Goal: Book appointment/travel/reservation

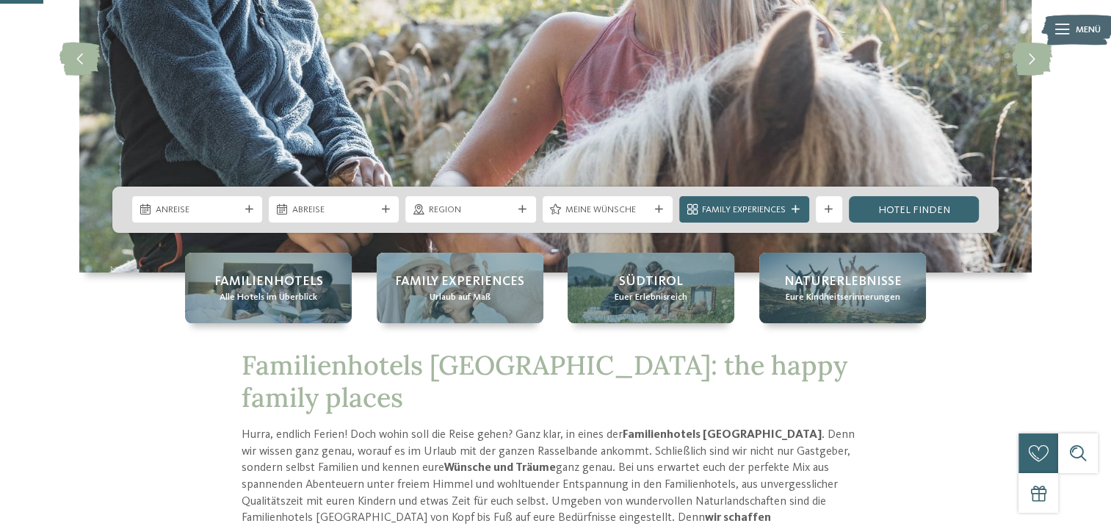
click at [226, 215] on span "Anreise" at bounding box center [198, 209] width 84 height 13
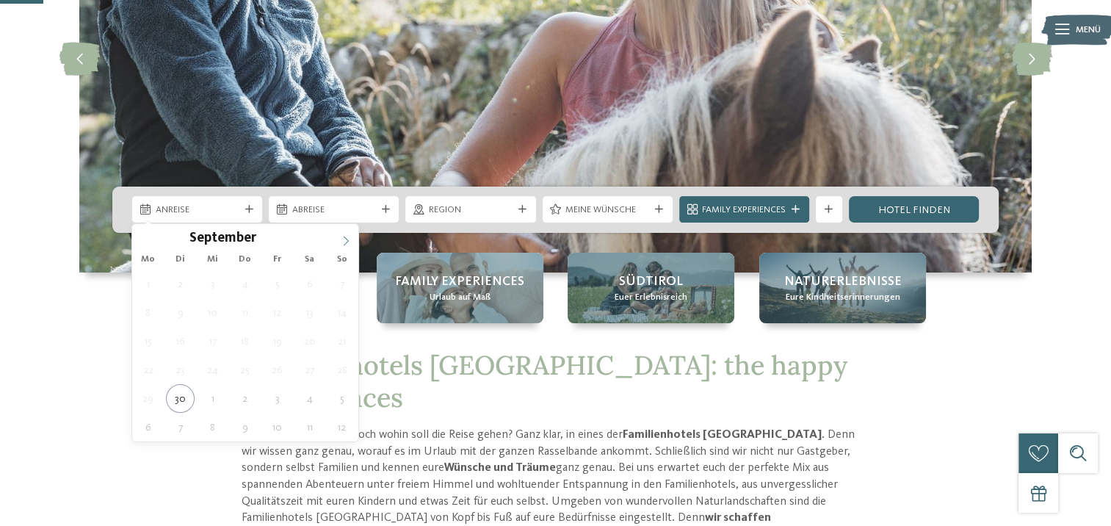
click at [343, 242] on icon at bounding box center [346, 241] width 10 height 10
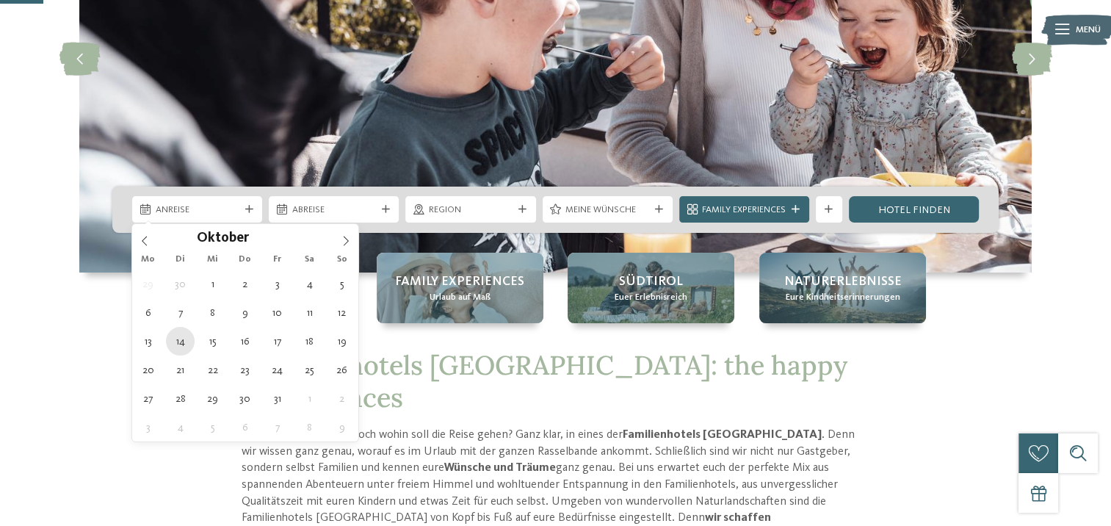
type div "[DATE]"
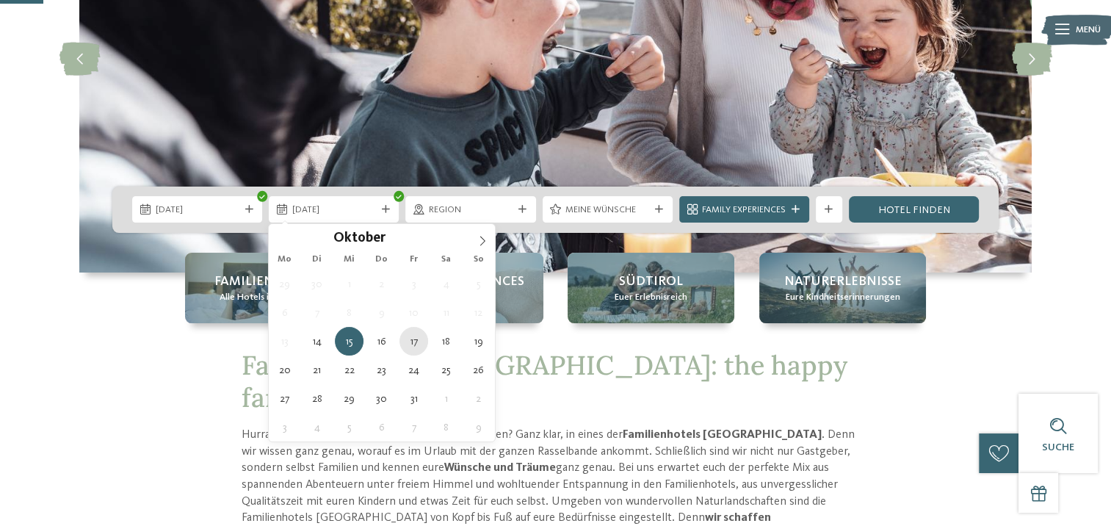
type div "[DATE]"
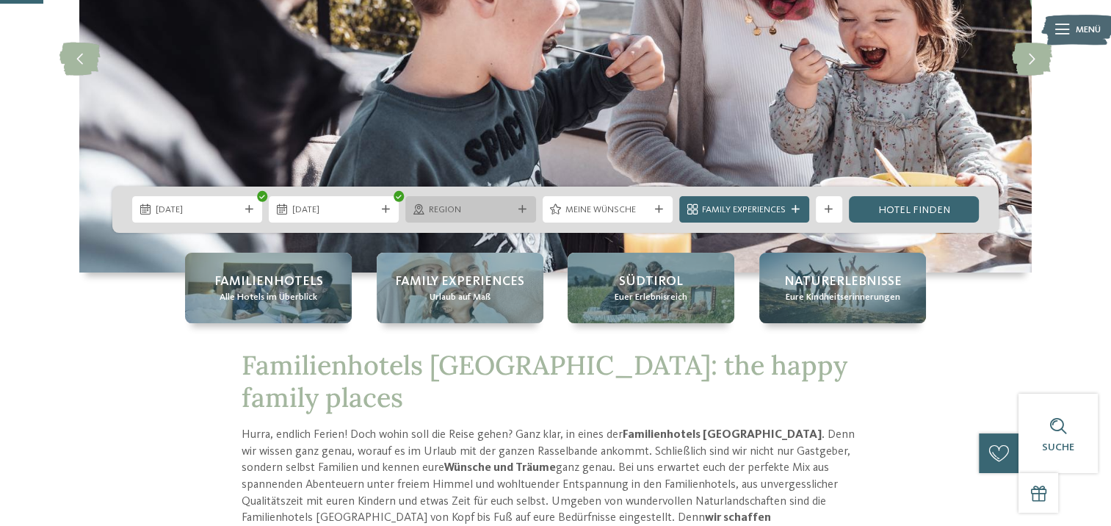
click at [506, 208] on span "Region" at bounding box center [471, 209] width 84 height 13
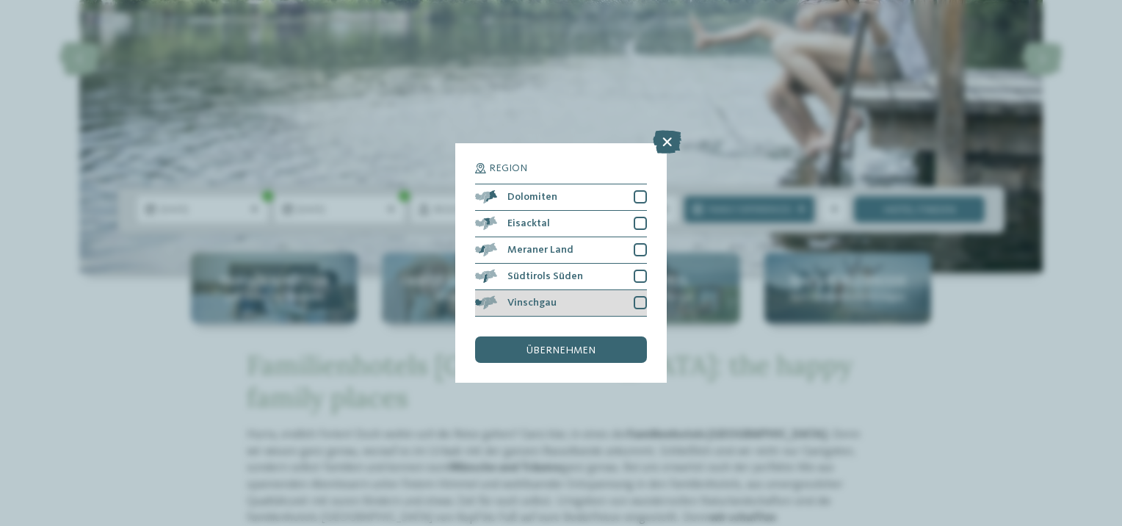
click at [641, 302] on div at bounding box center [640, 302] width 13 height 13
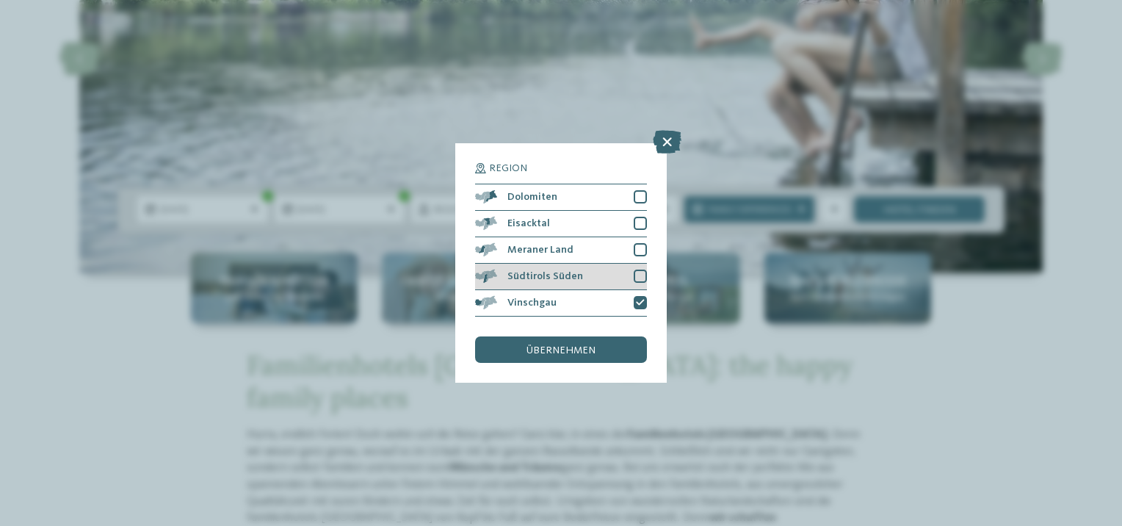
click at [634, 276] on div at bounding box center [640, 275] width 13 height 13
click at [640, 248] on div at bounding box center [640, 249] width 13 height 13
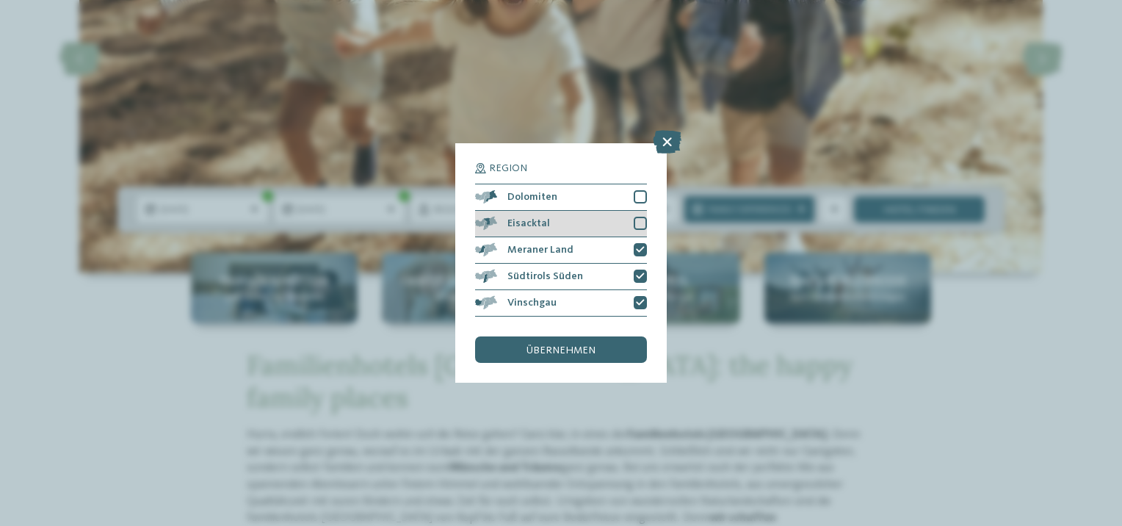
click at [634, 229] on div at bounding box center [640, 223] width 13 height 13
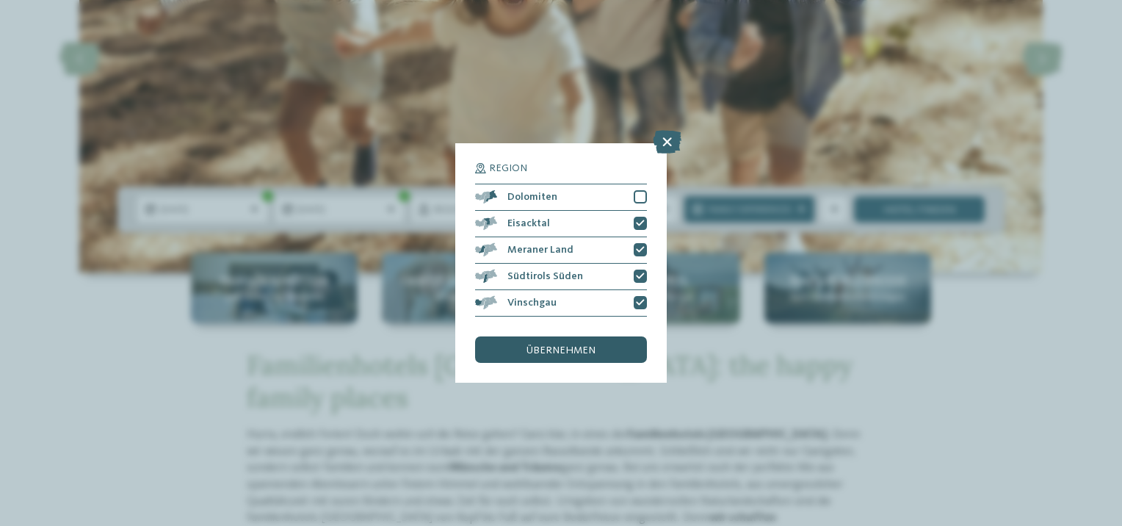
click at [605, 345] on div "übernehmen" at bounding box center [561, 349] width 172 height 26
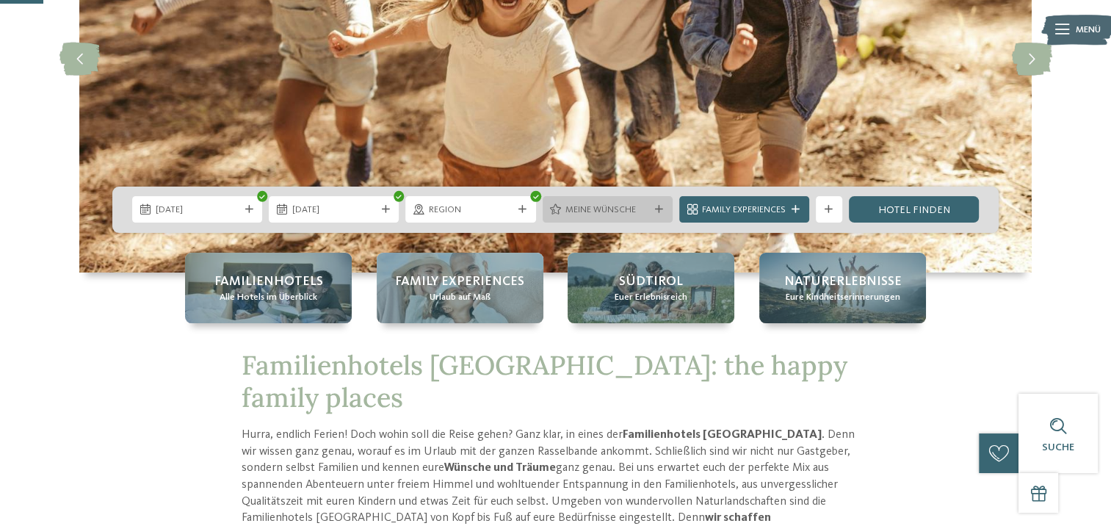
click at [643, 211] on span "Meine Wünsche" at bounding box center [607, 209] width 84 height 13
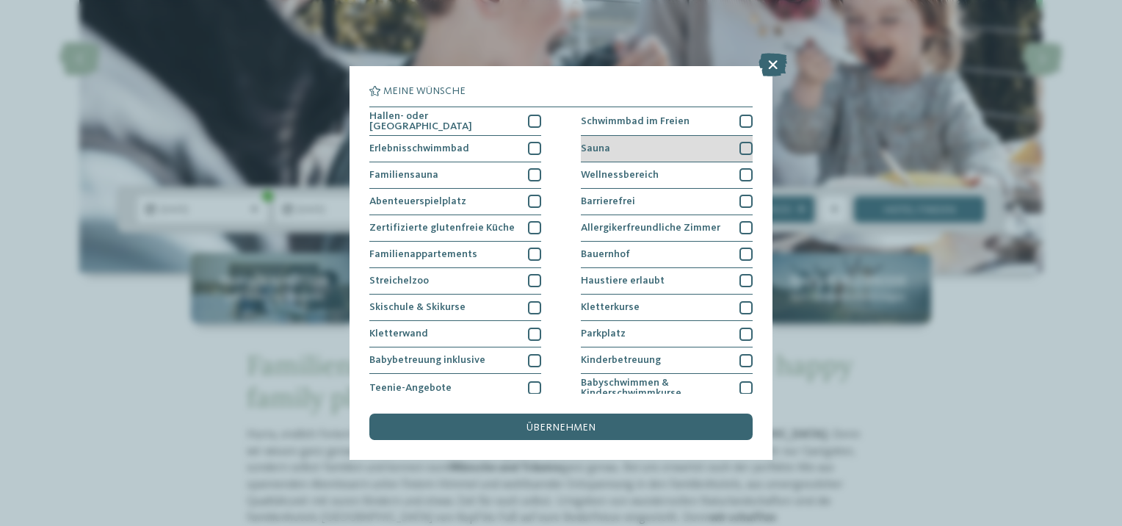
click at [739, 147] on div at bounding box center [745, 148] width 13 height 13
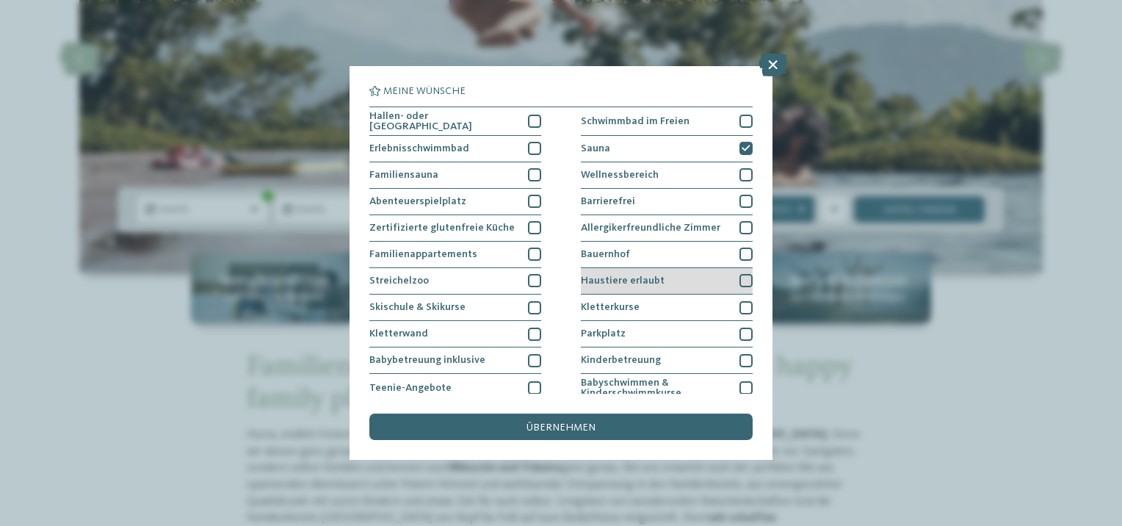
click at [740, 279] on div at bounding box center [745, 280] width 13 height 13
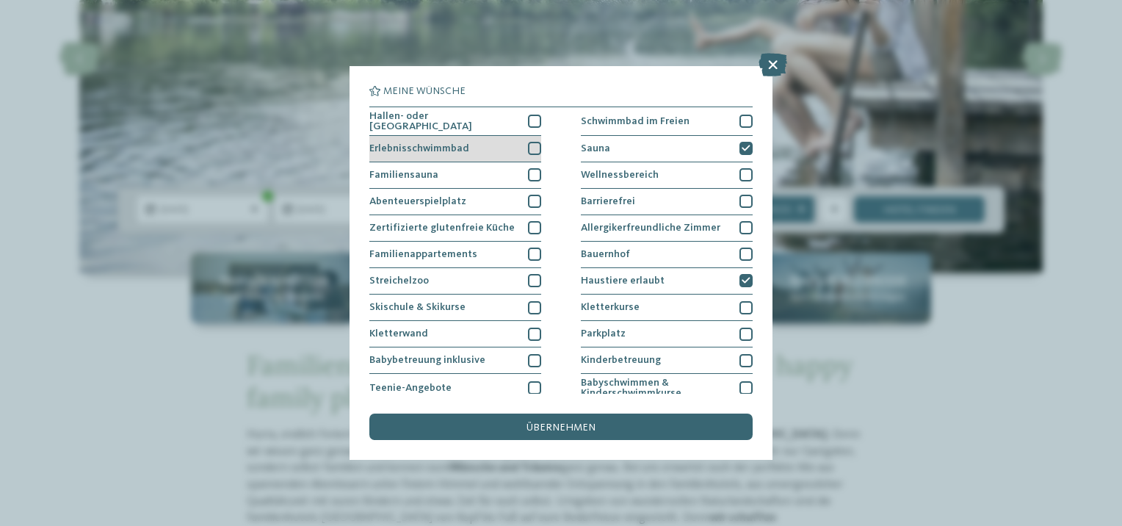
click at [532, 150] on div at bounding box center [534, 148] width 13 height 13
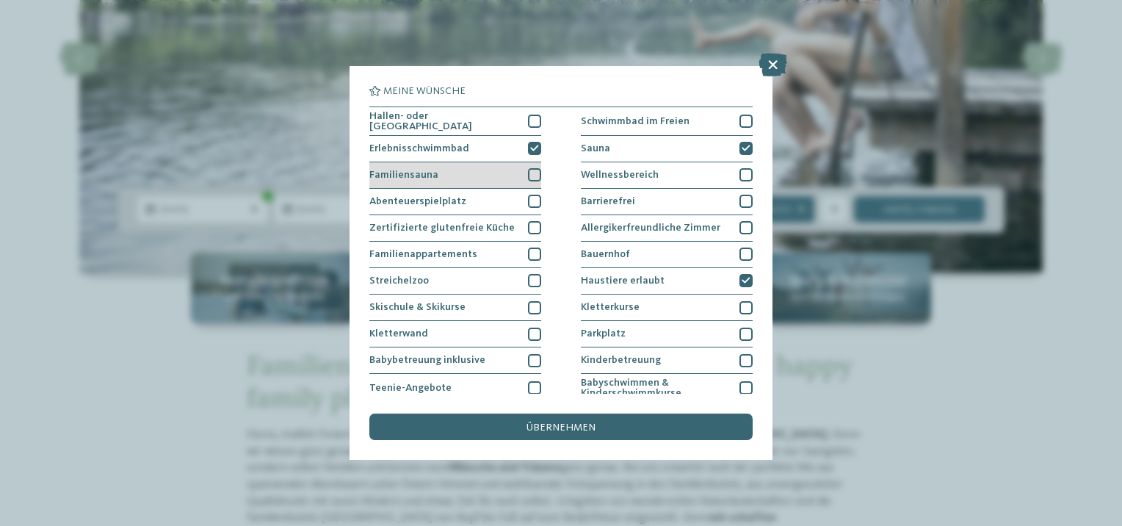
click at [529, 175] on div at bounding box center [534, 174] width 13 height 13
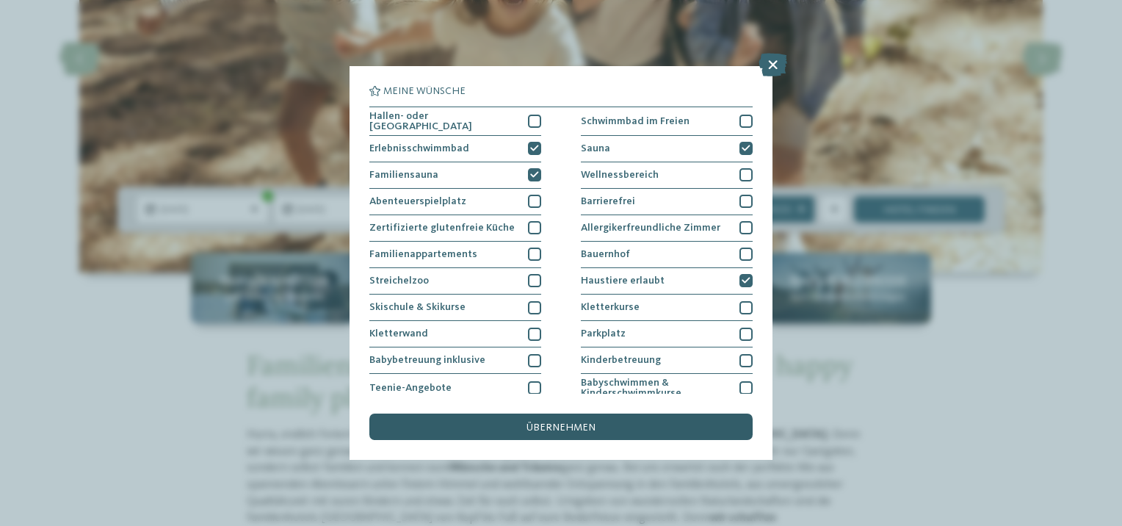
click at [562, 421] on div "übernehmen" at bounding box center [560, 426] width 383 height 26
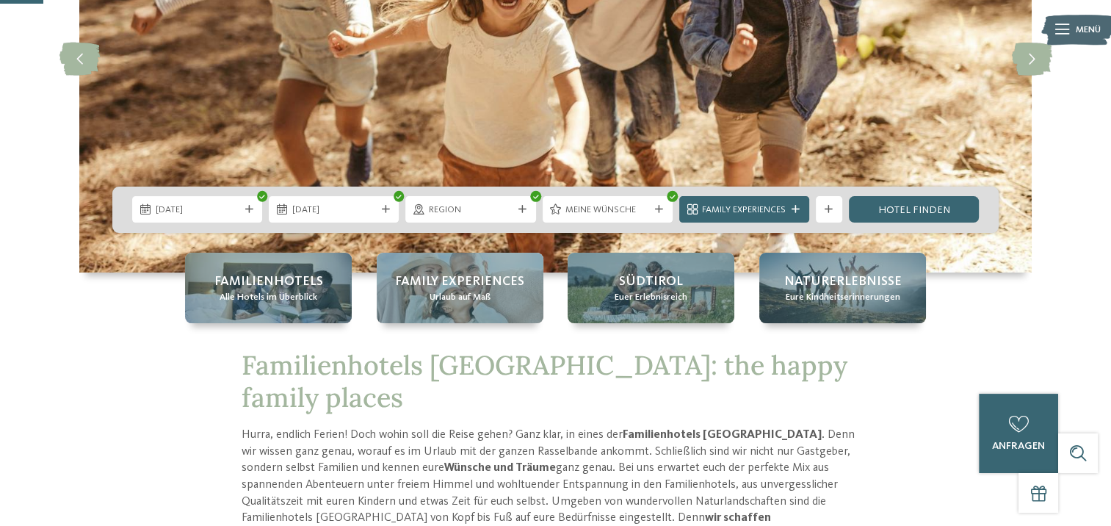
click at [792, 207] on icon at bounding box center [795, 210] width 8 height 8
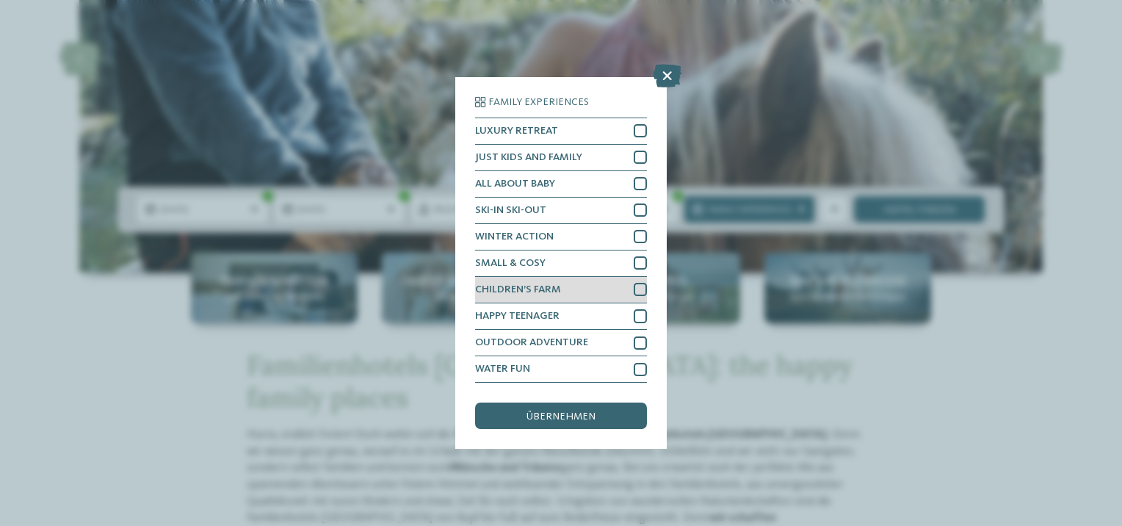
click at [640, 288] on div at bounding box center [640, 289] width 13 height 13
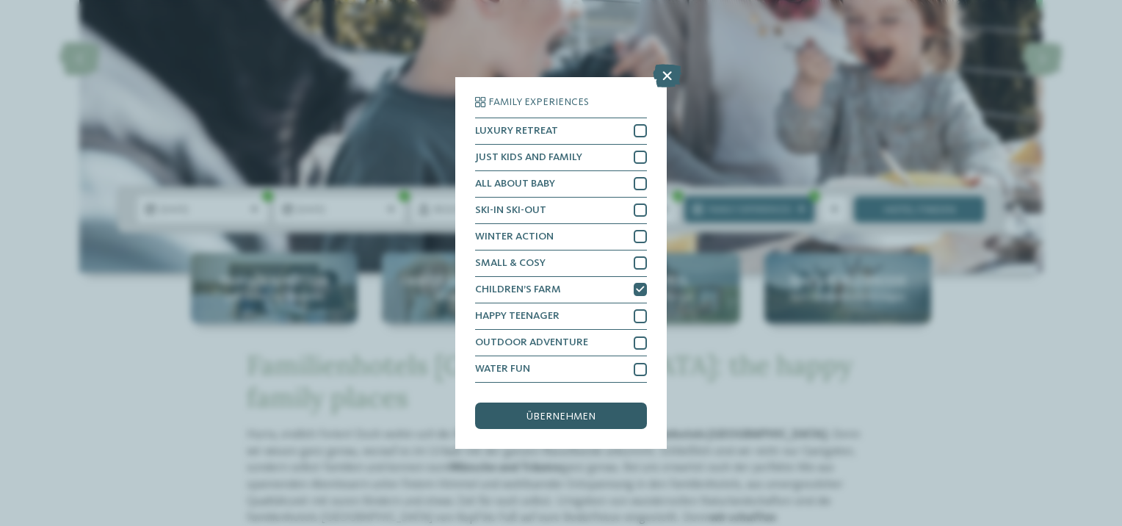
click at [594, 412] on span "übernehmen" at bounding box center [560, 416] width 69 height 10
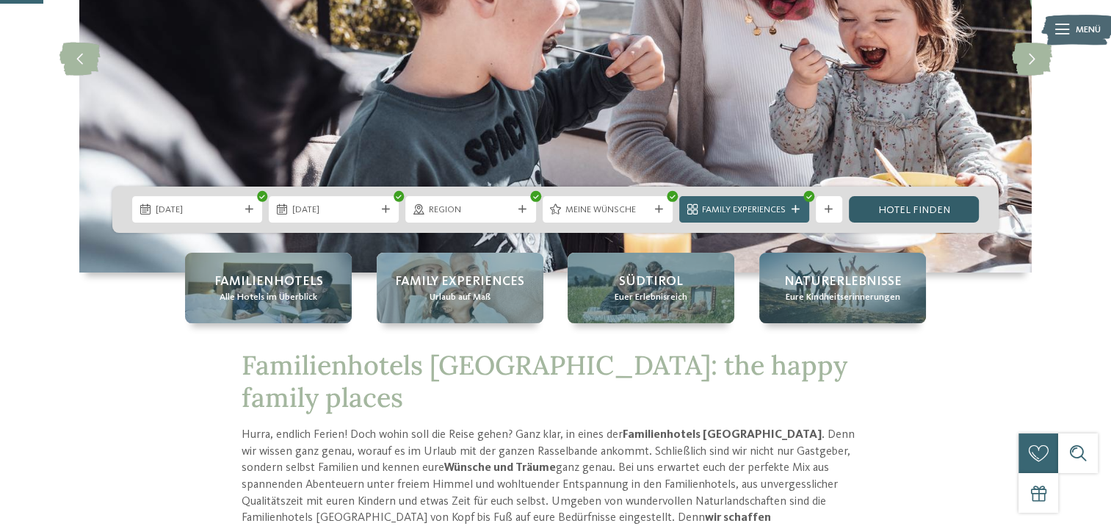
click at [938, 204] on link "Hotel finden" at bounding box center [914, 209] width 130 height 26
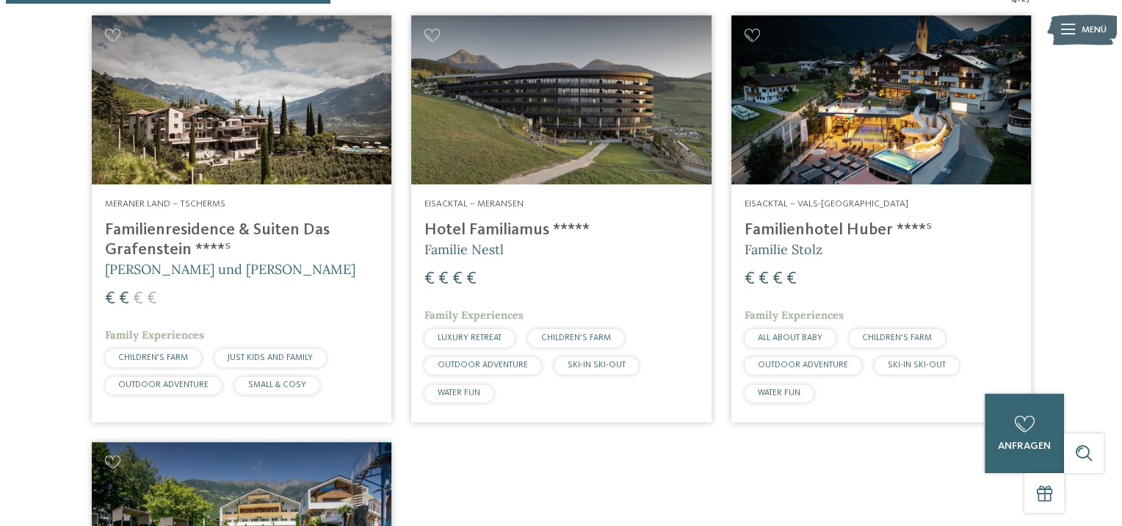
scroll to position [458, 0]
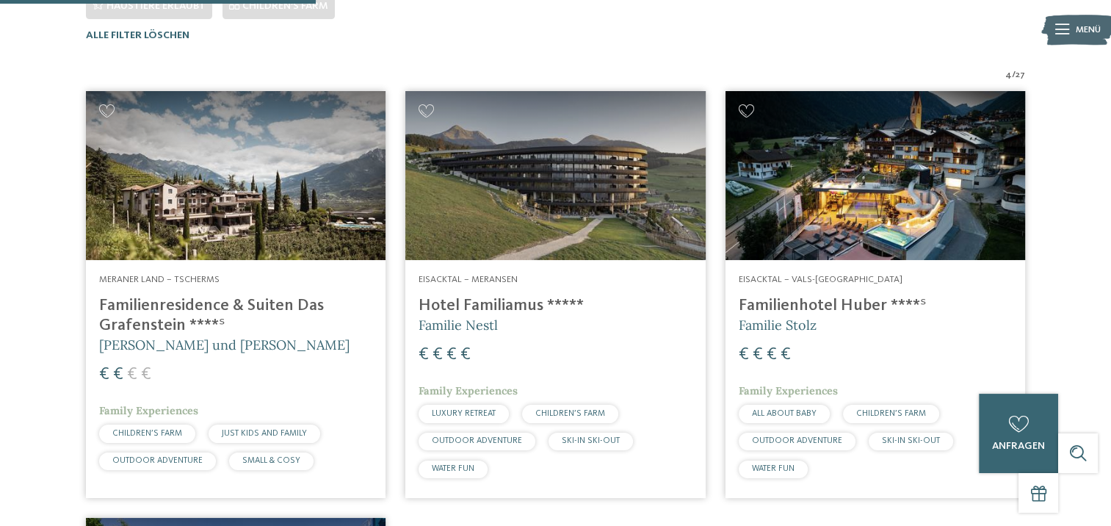
click at [295, 221] on img at bounding box center [236, 175] width 300 height 169
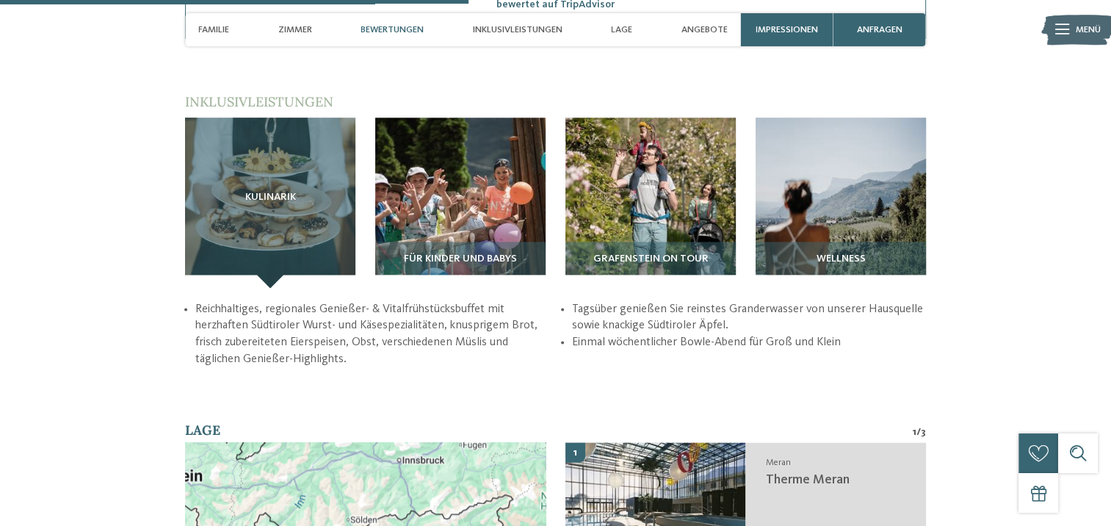
scroll to position [1762, 0]
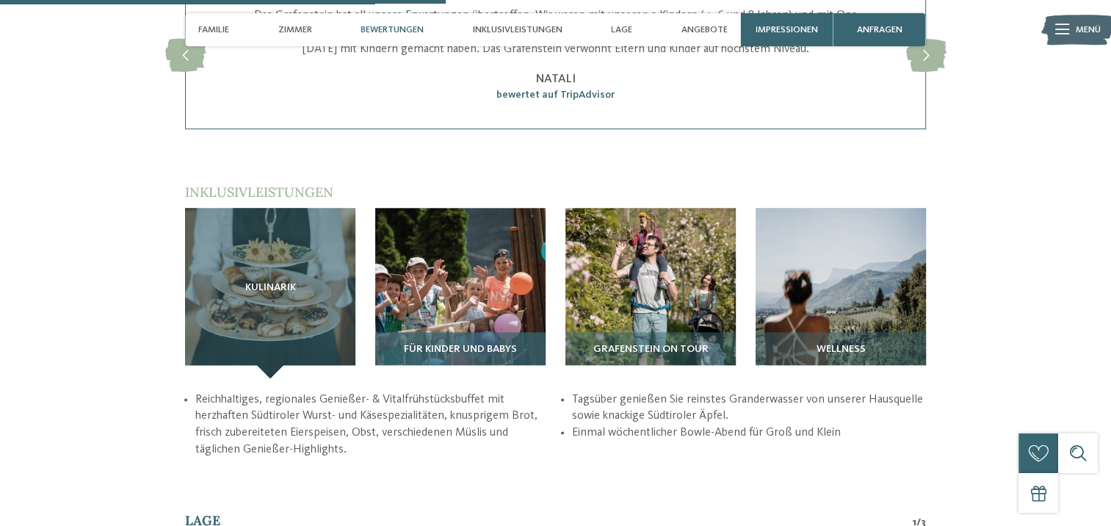
click at [521, 291] on img at bounding box center [460, 293] width 170 height 170
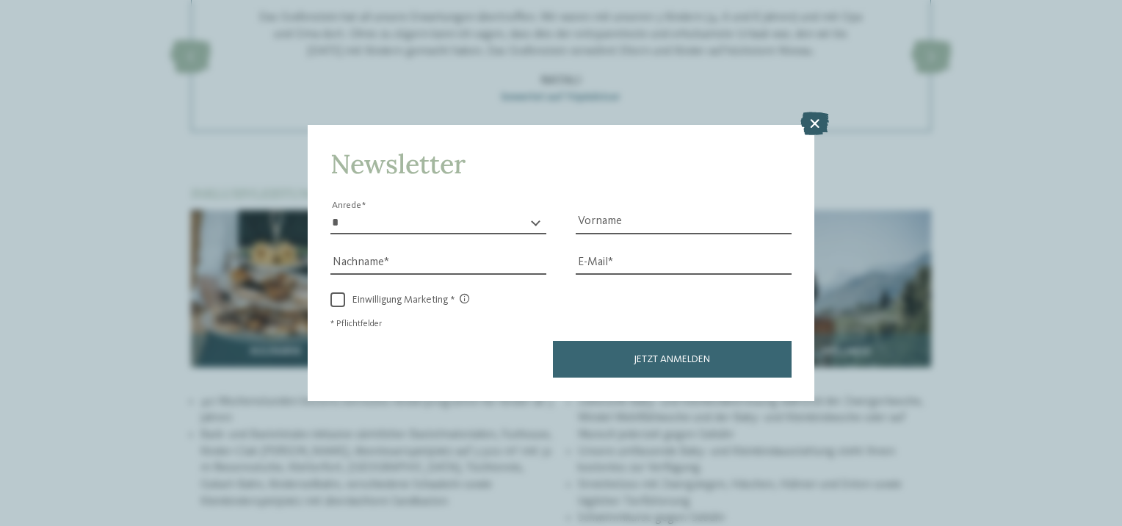
click at [813, 121] on icon at bounding box center [814, 123] width 29 height 23
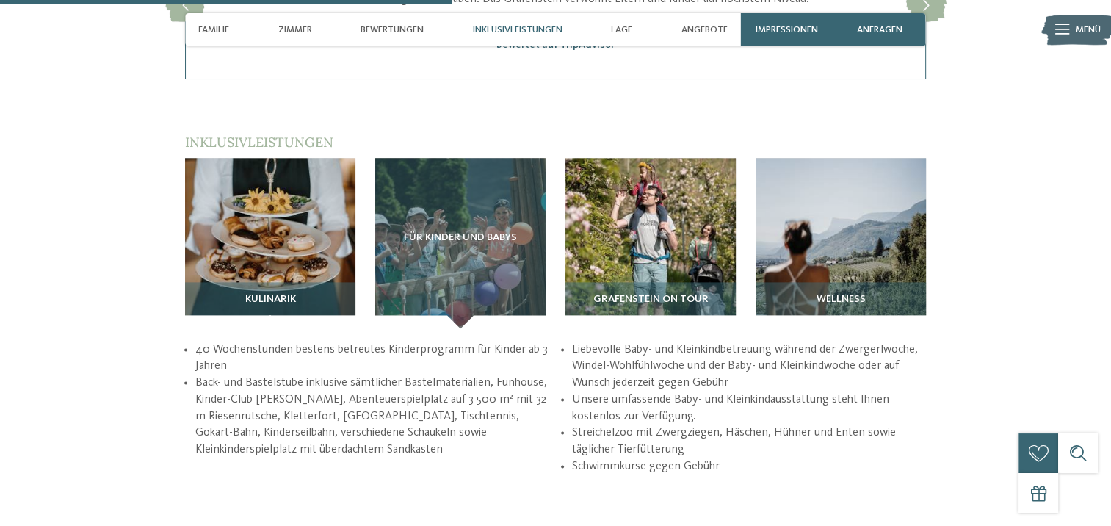
scroll to position [1835, 0]
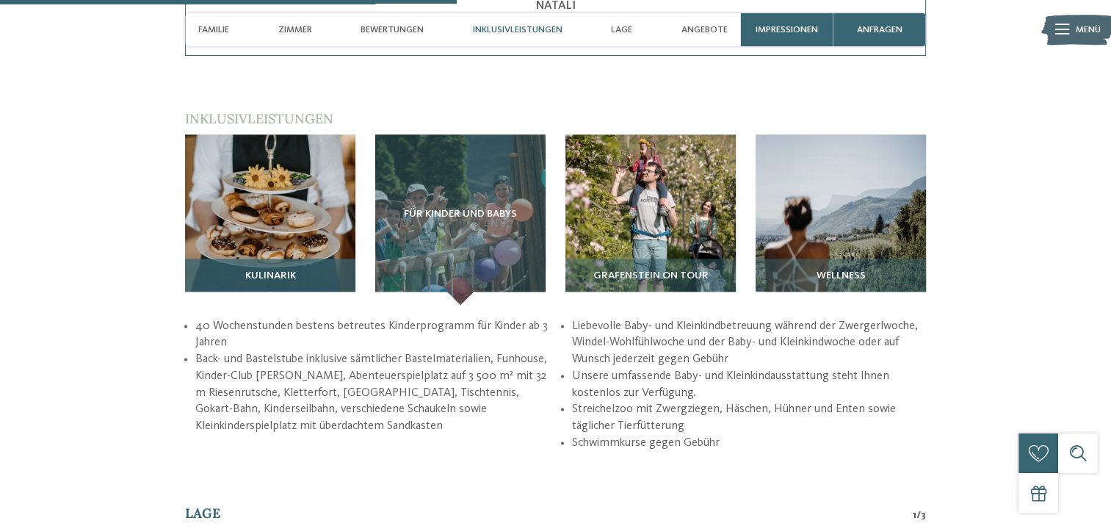
click at [272, 163] on img at bounding box center [270, 219] width 170 height 170
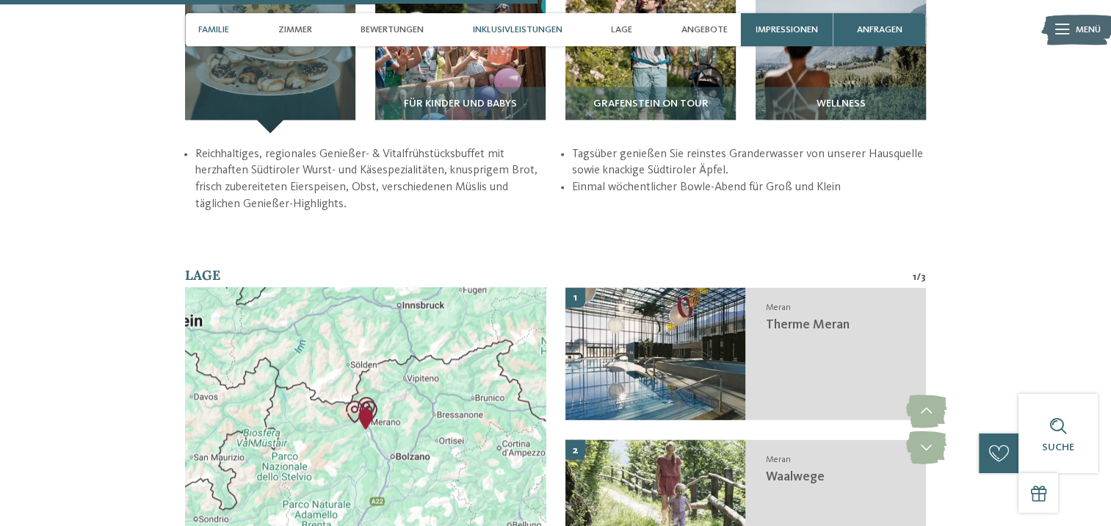
scroll to position [1982, 0]
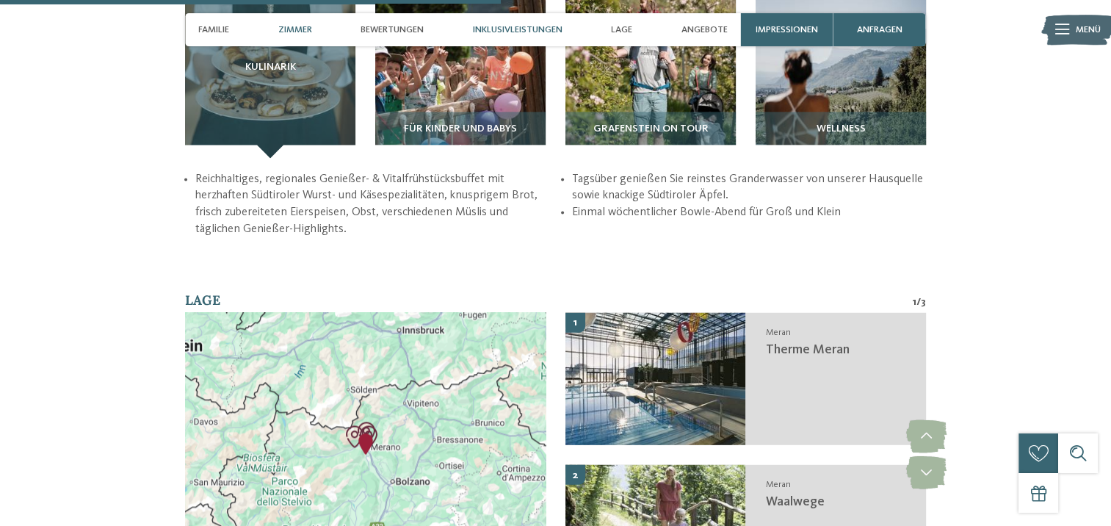
click at [309, 25] on span "Zimmer" at bounding box center [295, 29] width 34 height 11
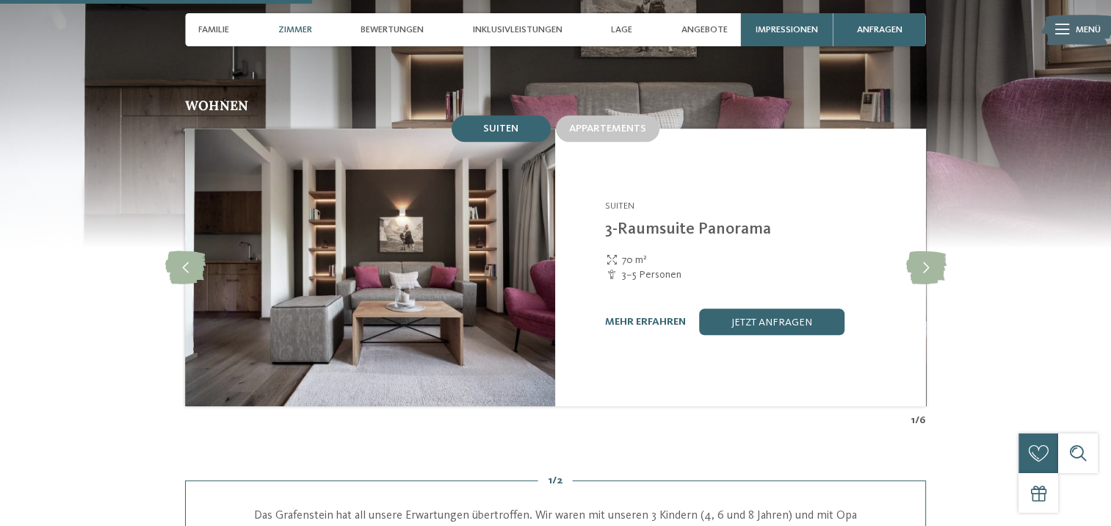
scroll to position [1265, 0]
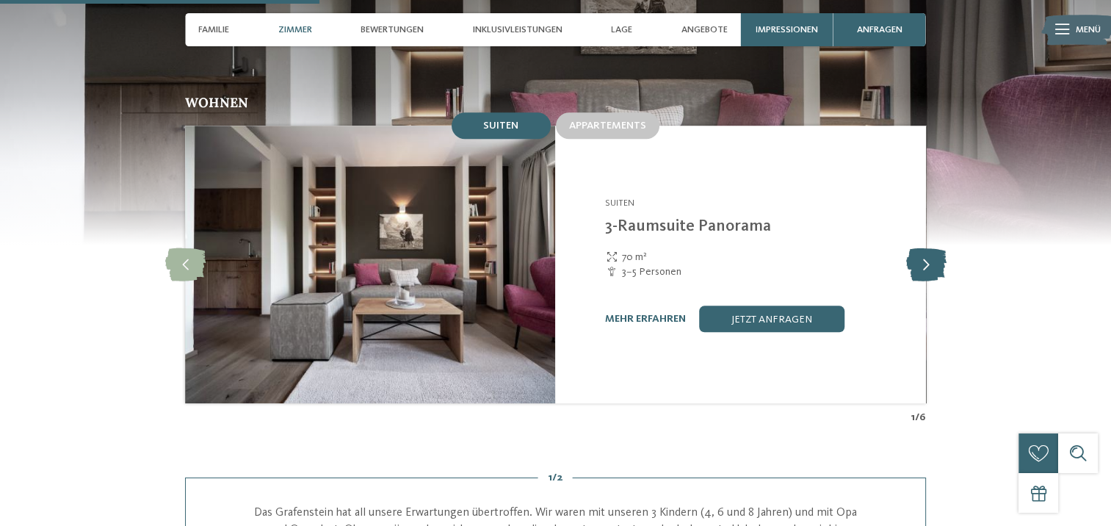
click at [934, 253] on icon at bounding box center [925, 264] width 40 height 33
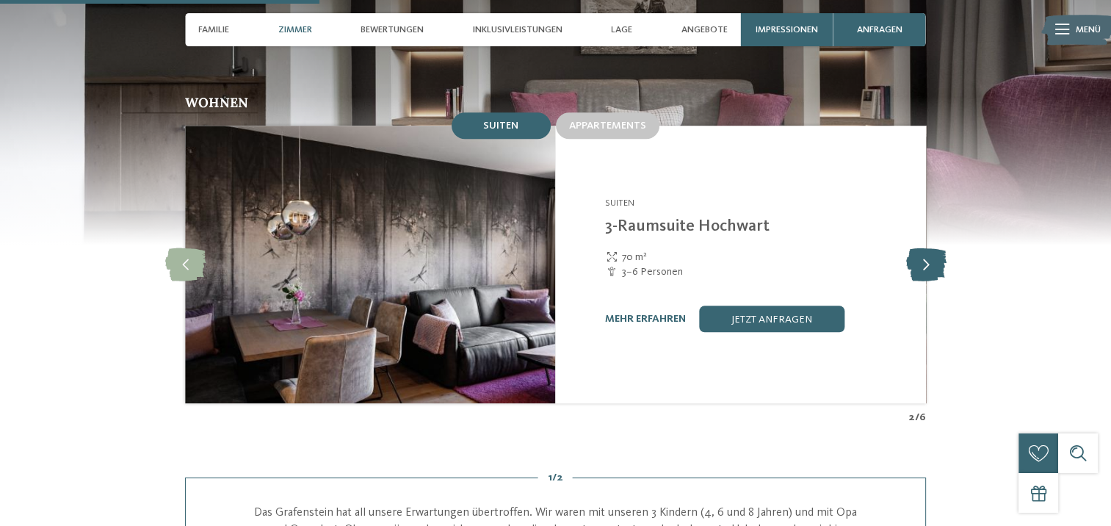
click at [932, 253] on icon at bounding box center [925, 264] width 40 height 33
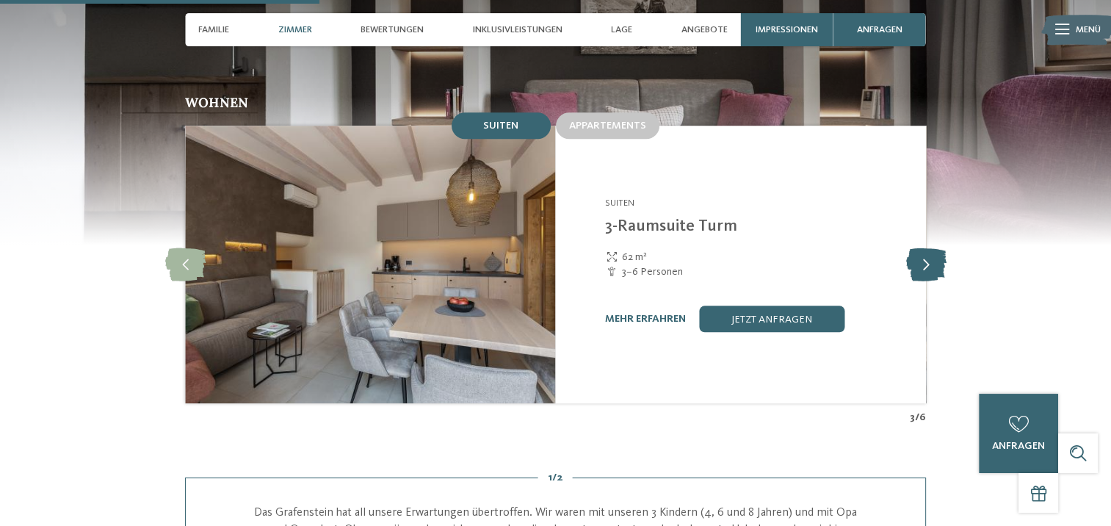
click at [931, 253] on icon at bounding box center [925, 264] width 40 height 33
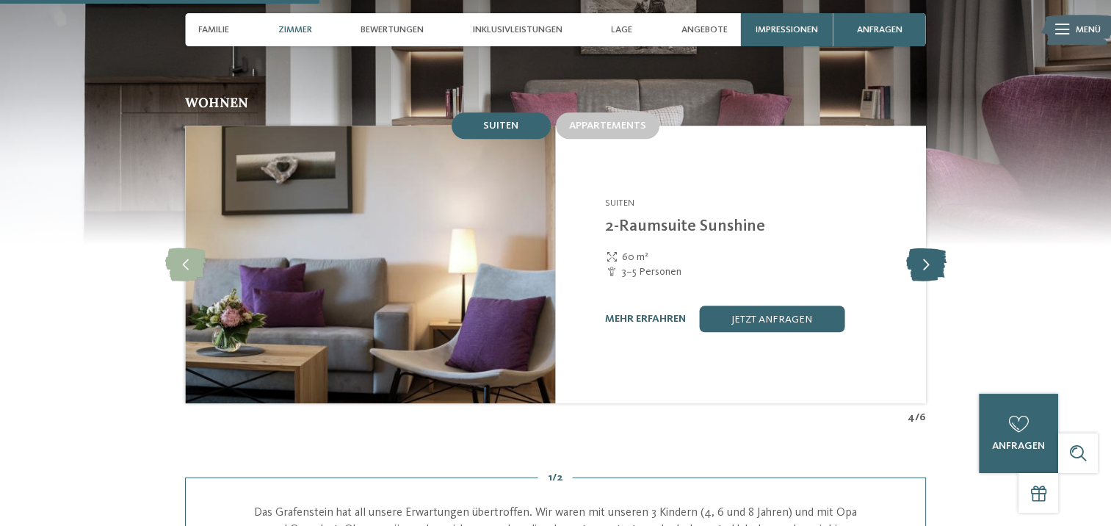
click at [931, 253] on icon at bounding box center [925, 264] width 40 height 33
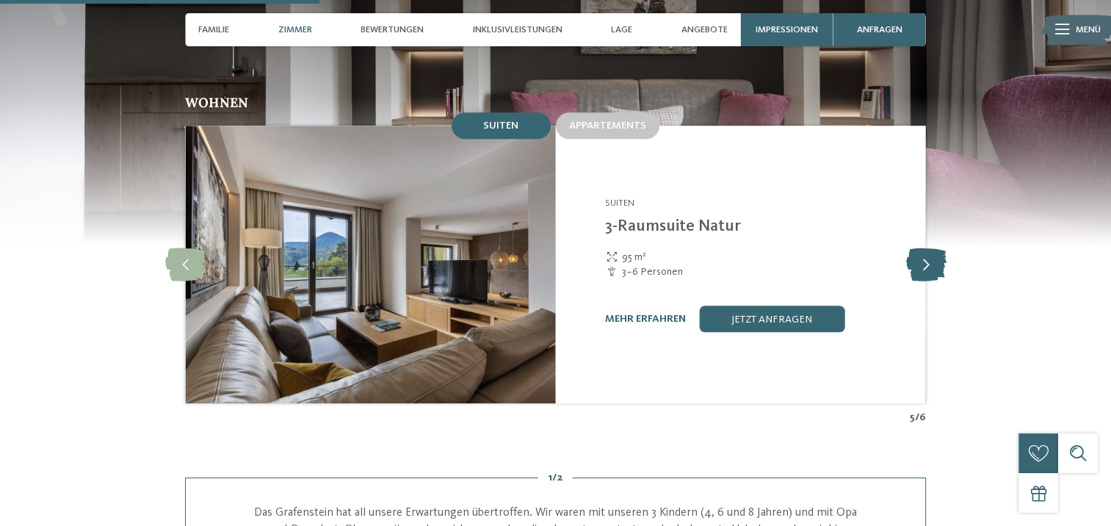
click at [930, 253] on icon at bounding box center [925, 264] width 40 height 33
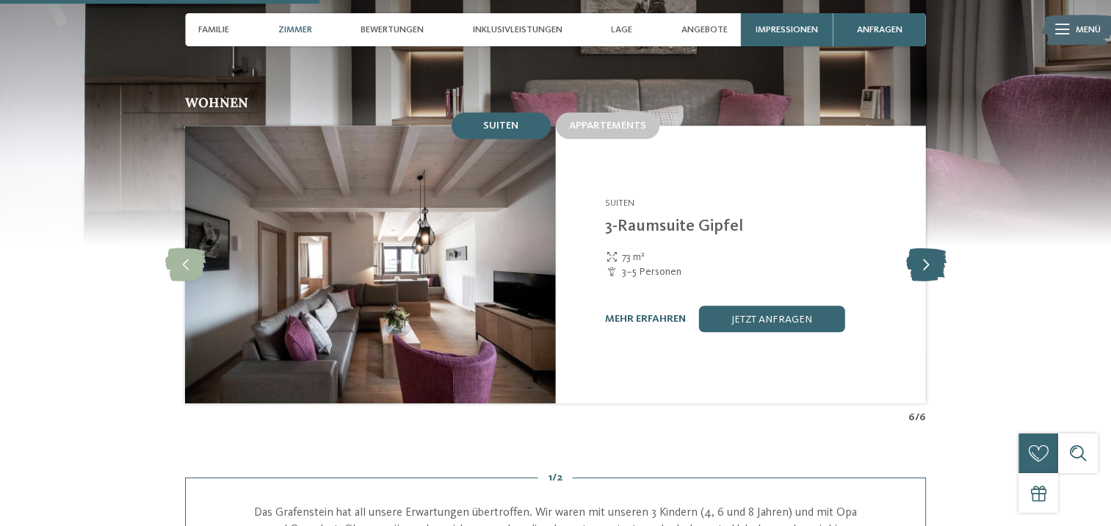
click at [929, 253] on icon at bounding box center [925, 264] width 40 height 33
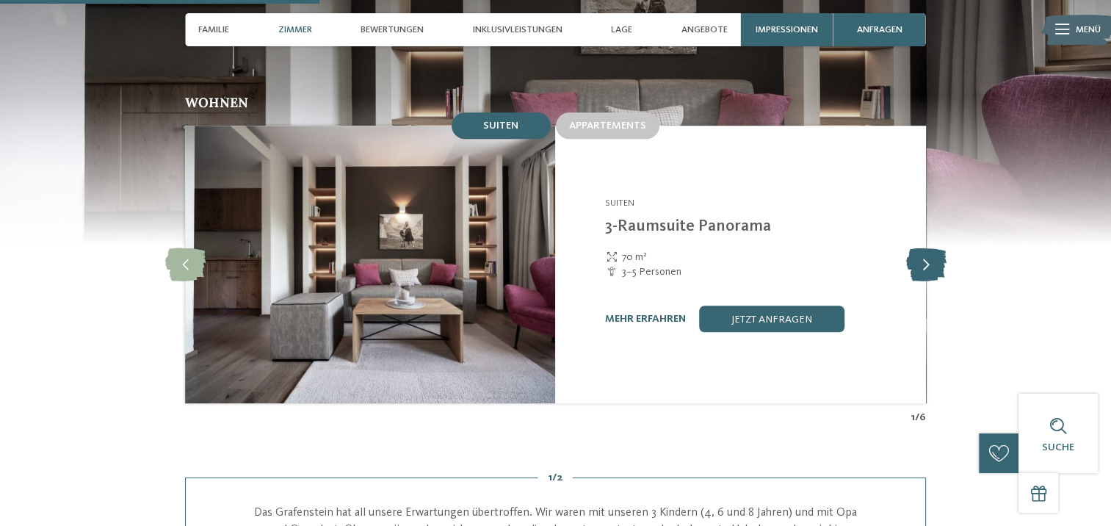
click at [929, 253] on icon at bounding box center [925, 264] width 40 height 33
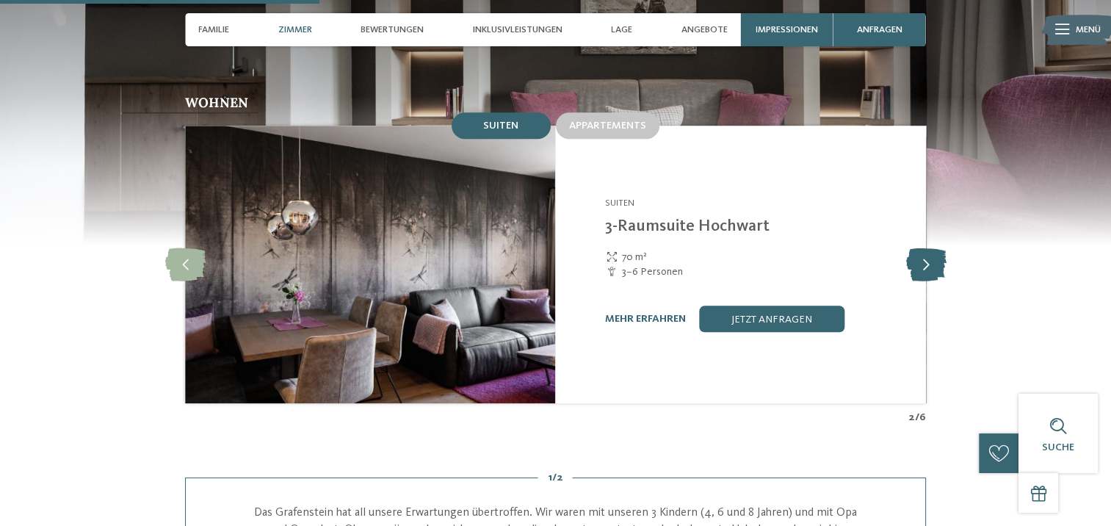
click at [928, 252] on icon at bounding box center [925, 264] width 40 height 33
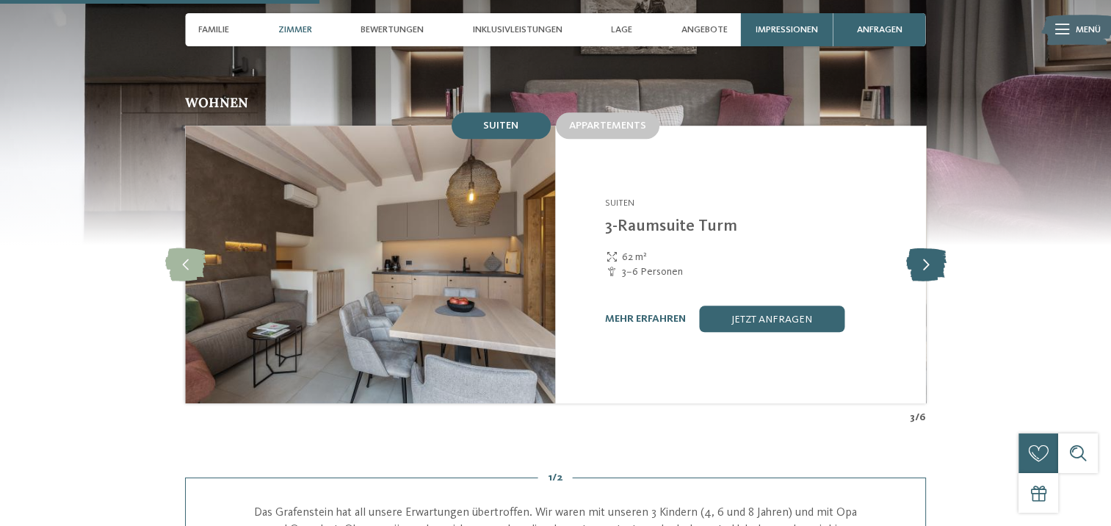
click at [924, 252] on icon at bounding box center [925, 264] width 40 height 33
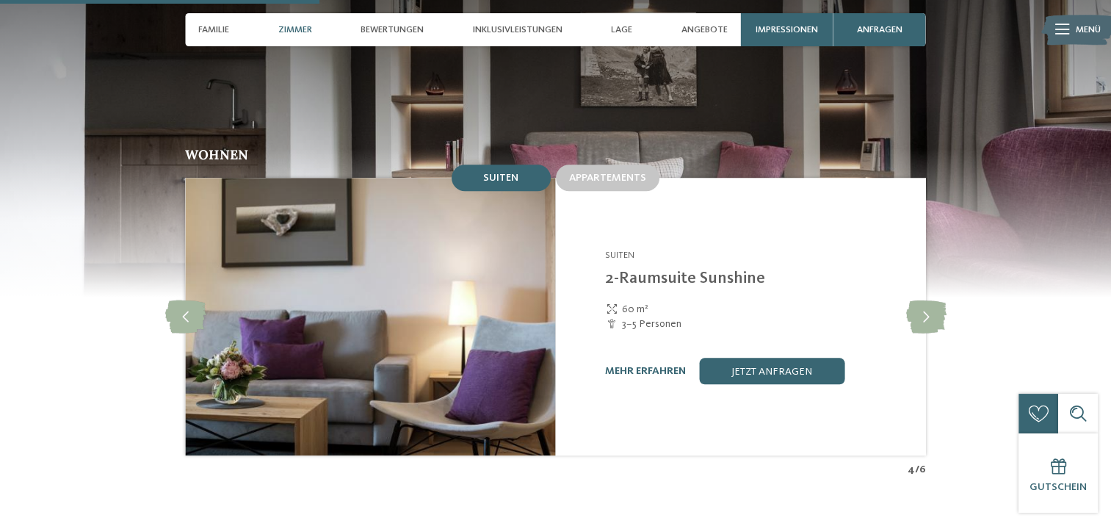
scroll to position [1191, 0]
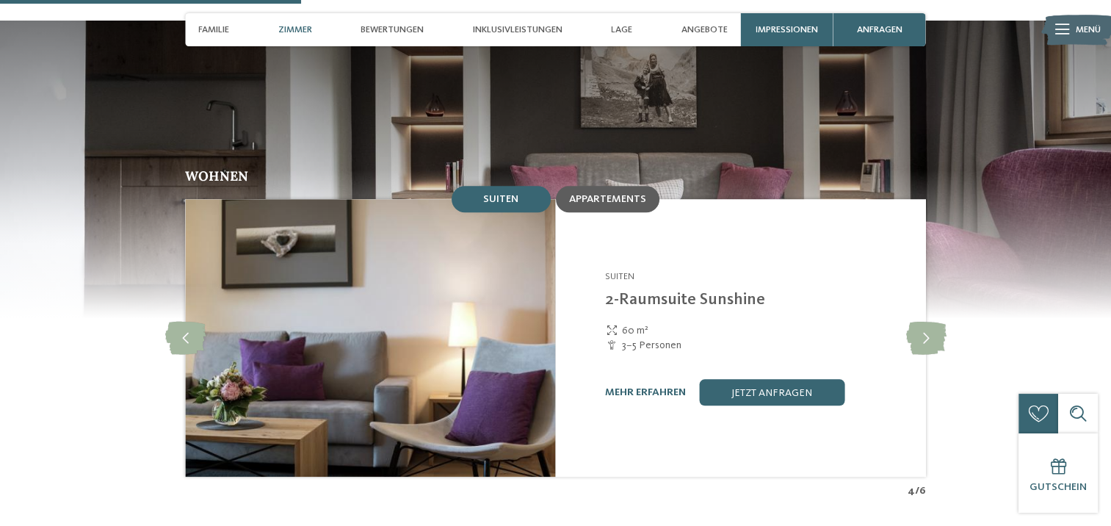
click at [608, 195] on div "Appartements" at bounding box center [608, 199] width 104 height 26
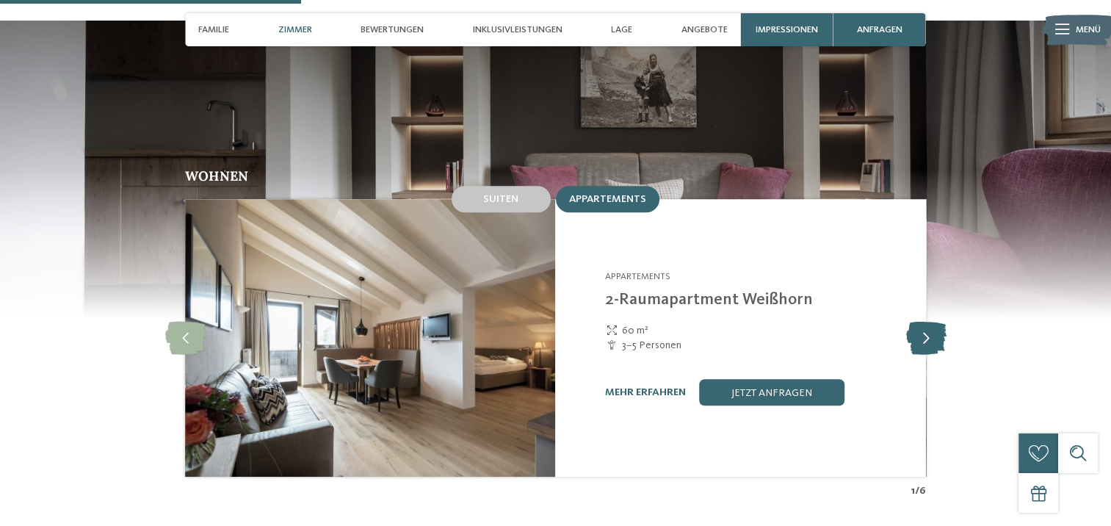
click at [930, 322] on icon at bounding box center [925, 338] width 40 height 33
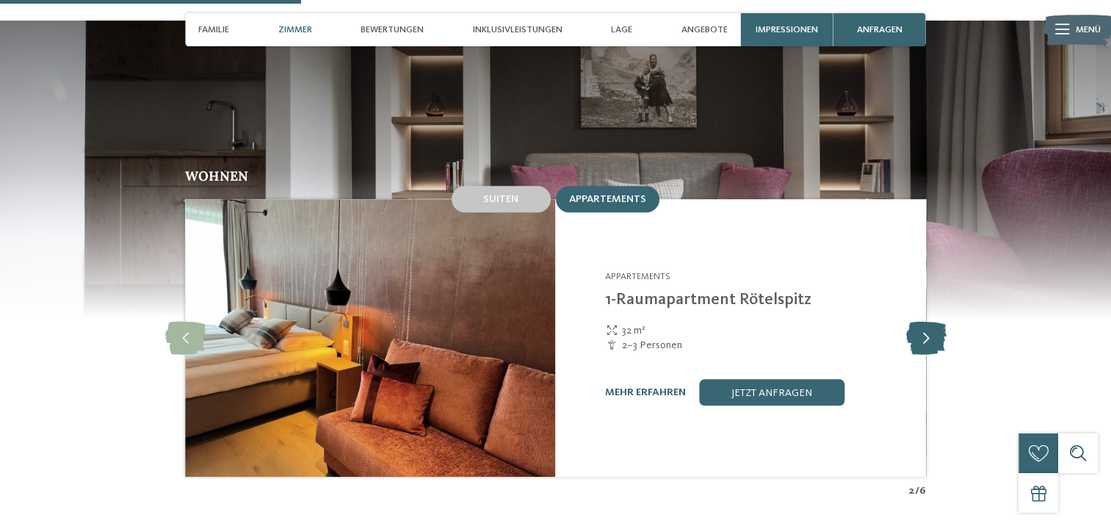
click at [930, 322] on icon at bounding box center [925, 338] width 40 height 33
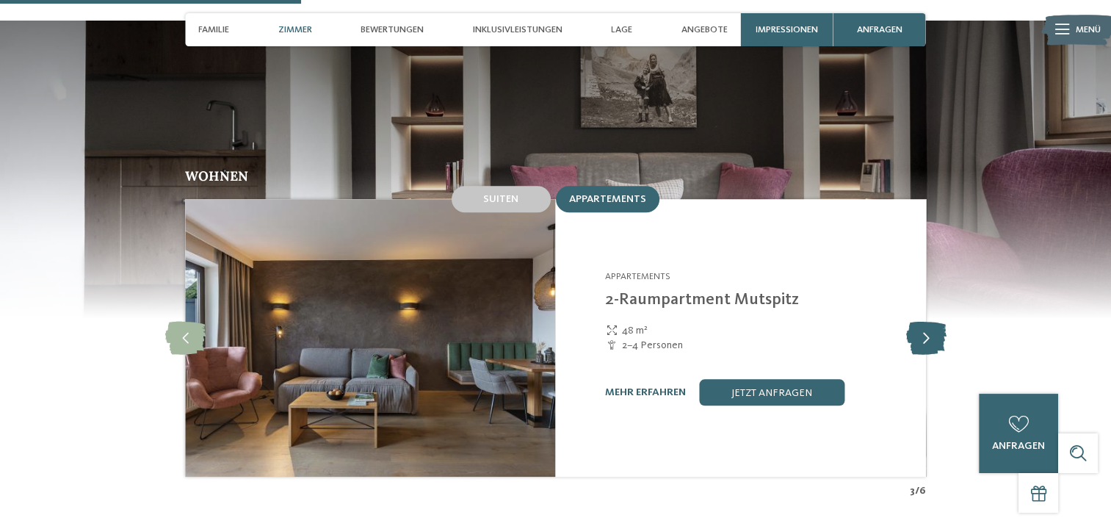
click at [930, 322] on icon at bounding box center [925, 338] width 40 height 33
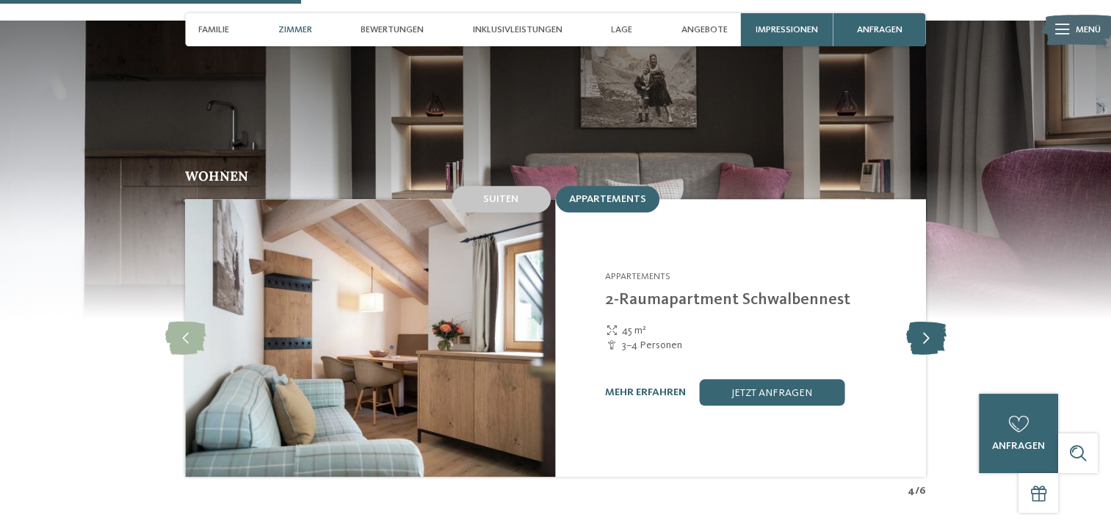
click at [930, 322] on icon at bounding box center [925, 338] width 40 height 33
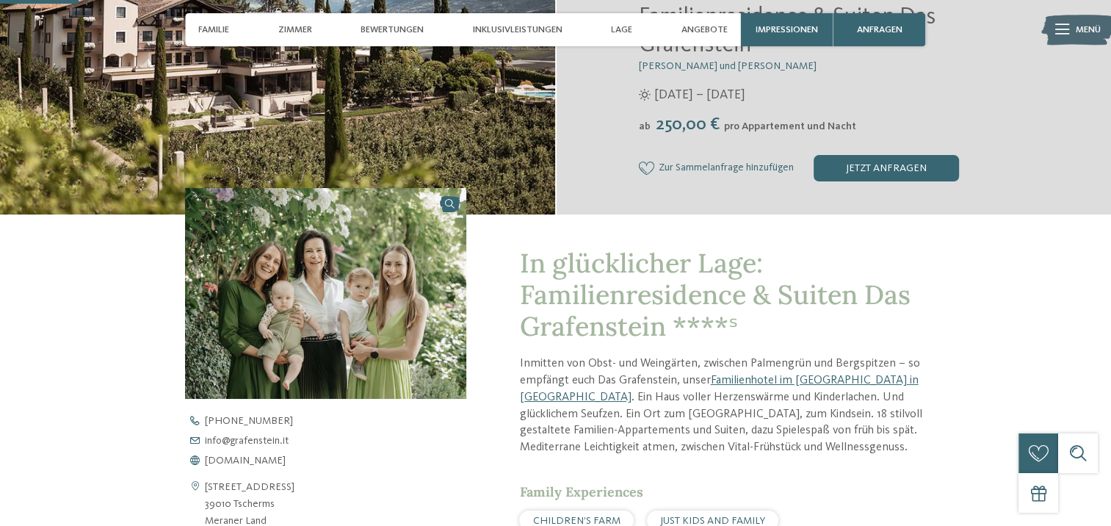
scroll to position [311, 0]
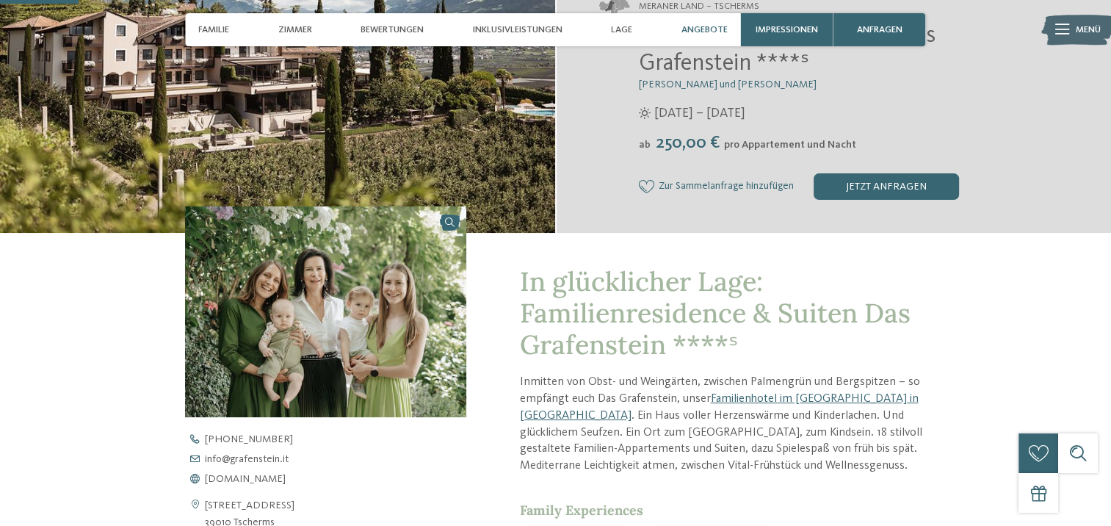
click at [711, 21] on div "Angebote" at bounding box center [704, 29] width 59 height 33
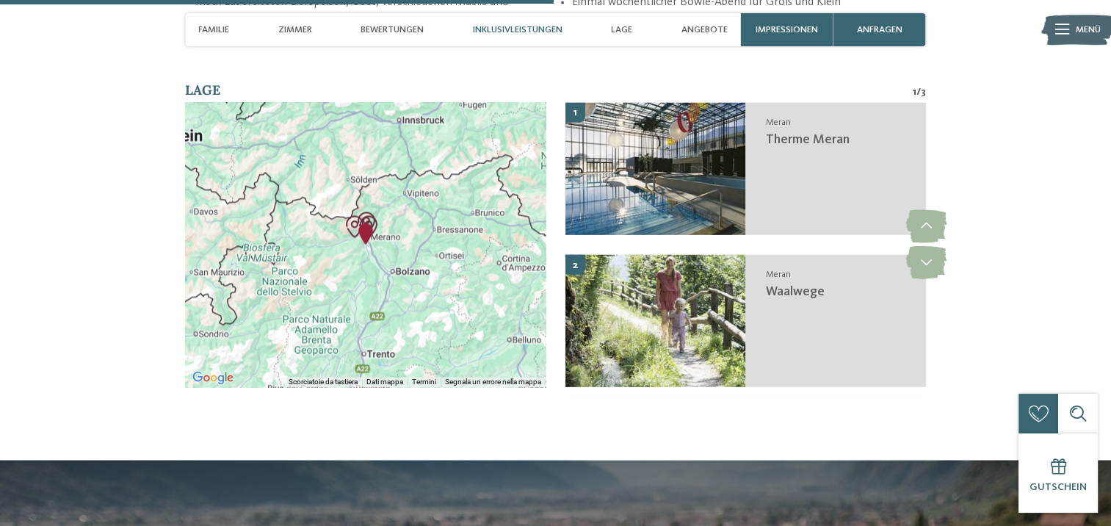
scroll to position [2191, 0]
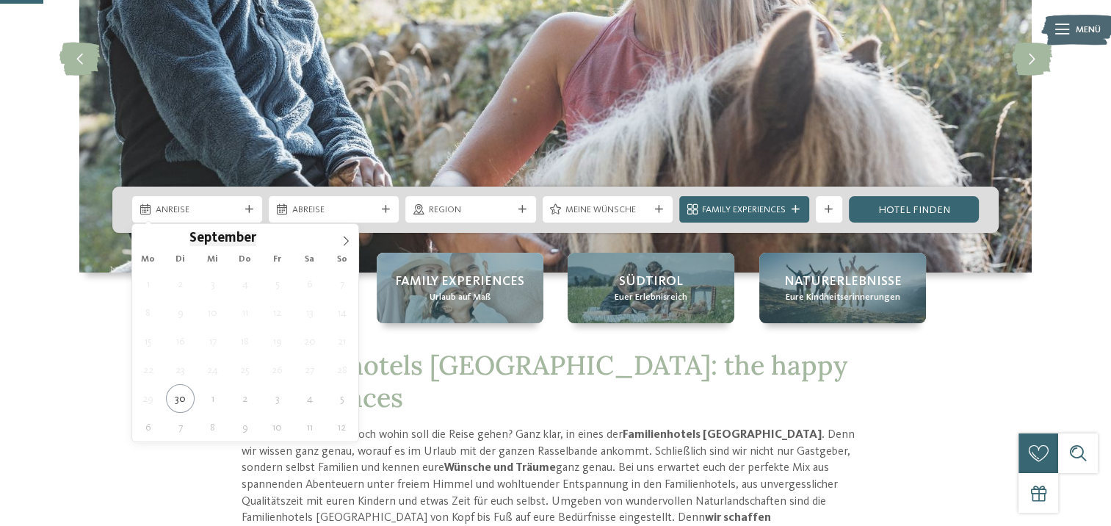
click at [241, 219] on div "Anreise" at bounding box center [197, 209] width 130 height 26
click at [346, 236] on icon at bounding box center [346, 241] width 10 height 10
type div "[DATE]"
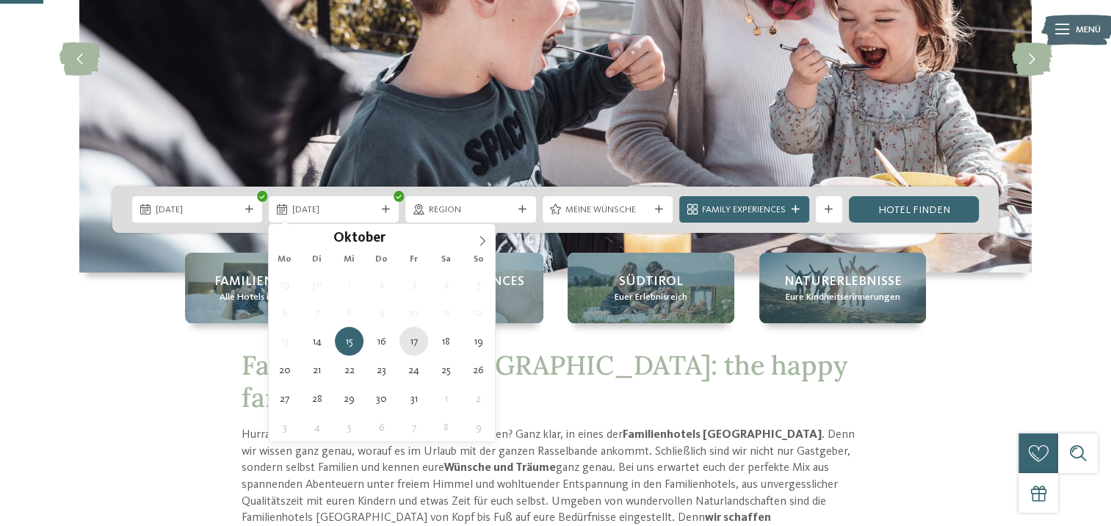
type div "[DATE]"
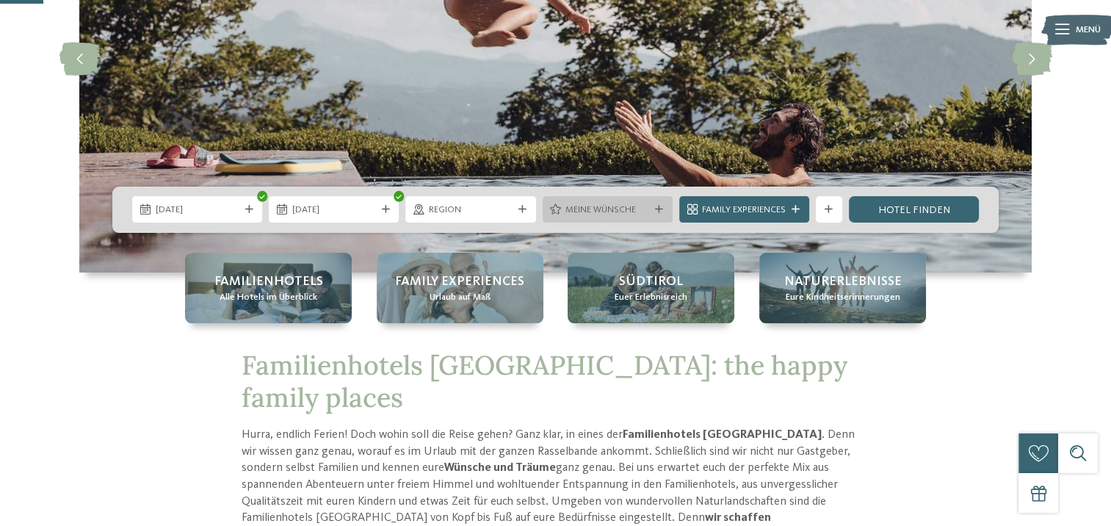
click at [650, 211] on div "Meine Wünsche" at bounding box center [607, 210] width 90 height 14
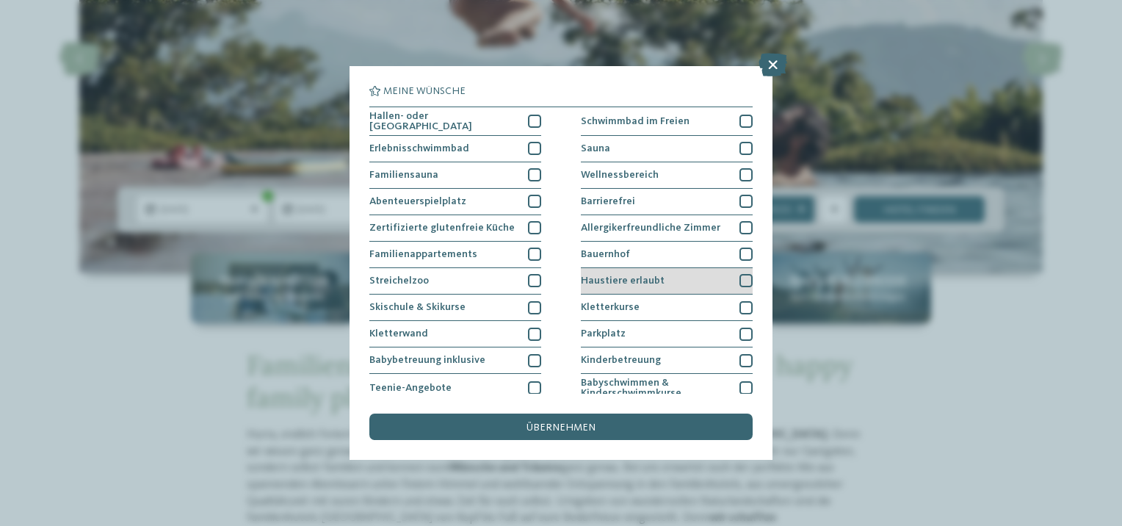
click at [739, 279] on div at bounding box center [745, 280] width 13 height 13
click at [613, 429] on div "übernehmen" at bounding box center [560, 426] width 383 height 26
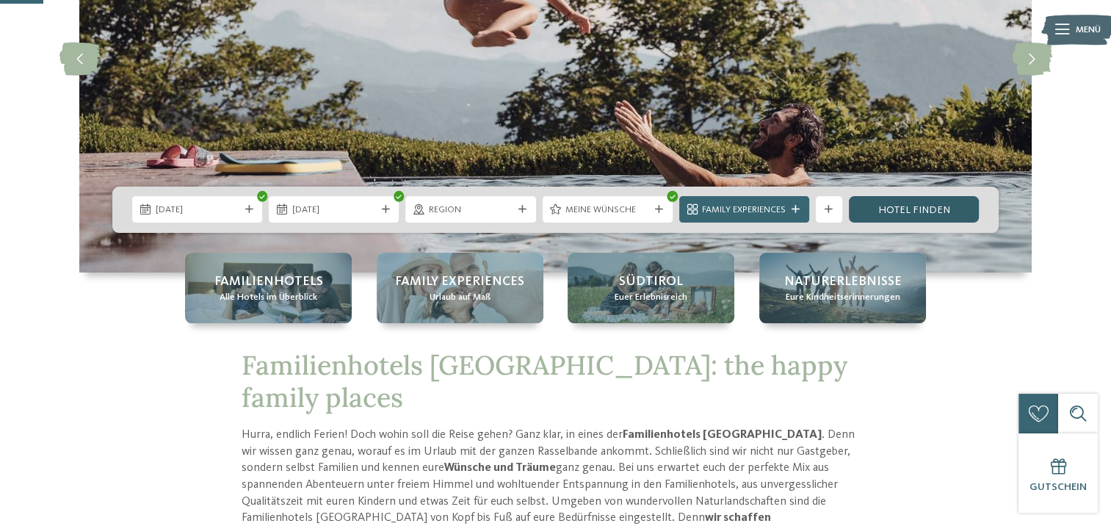
click at [936, 205] on link "Hotel finden" at bounding box center [914, 209] width 130 height 26
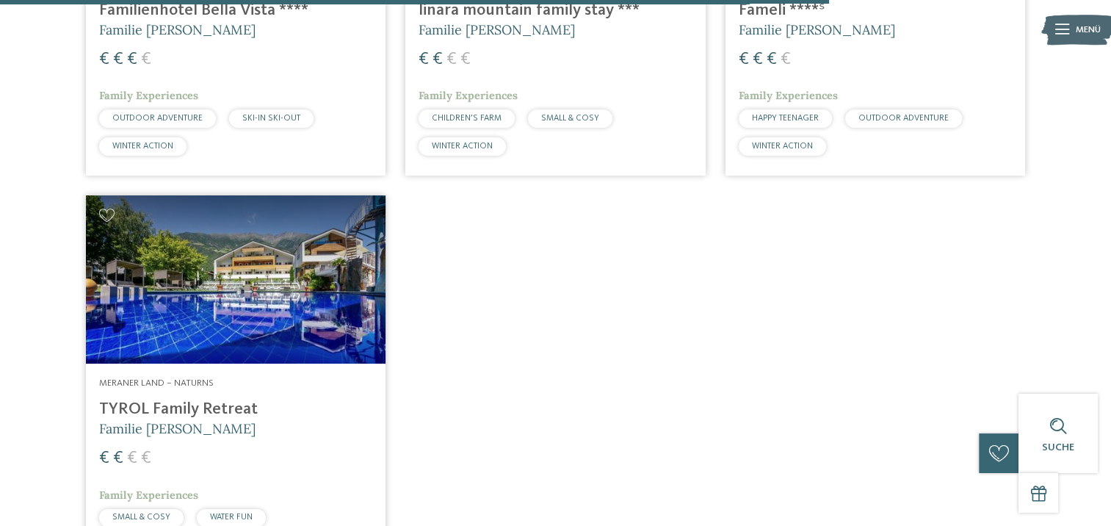
scroll to position [1820, 0]
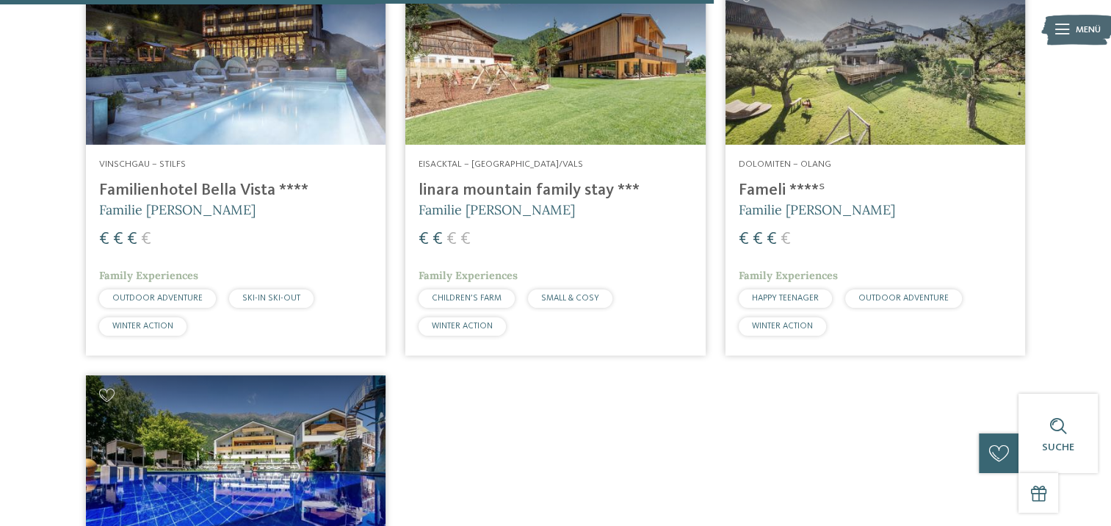
click at [576, 117] on img at bounding box center [555, 60] width 300 height 169
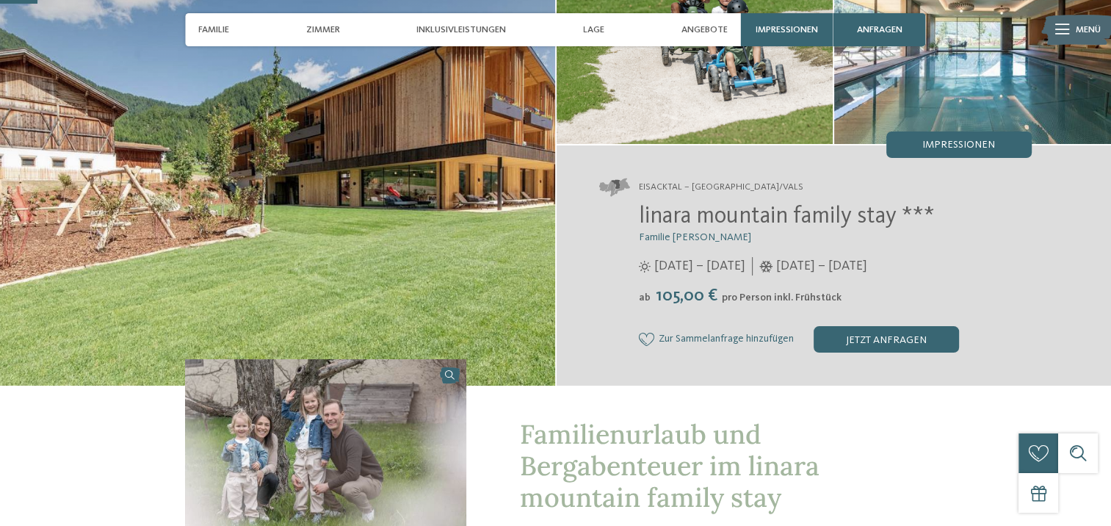
scroll to position [147, 0]
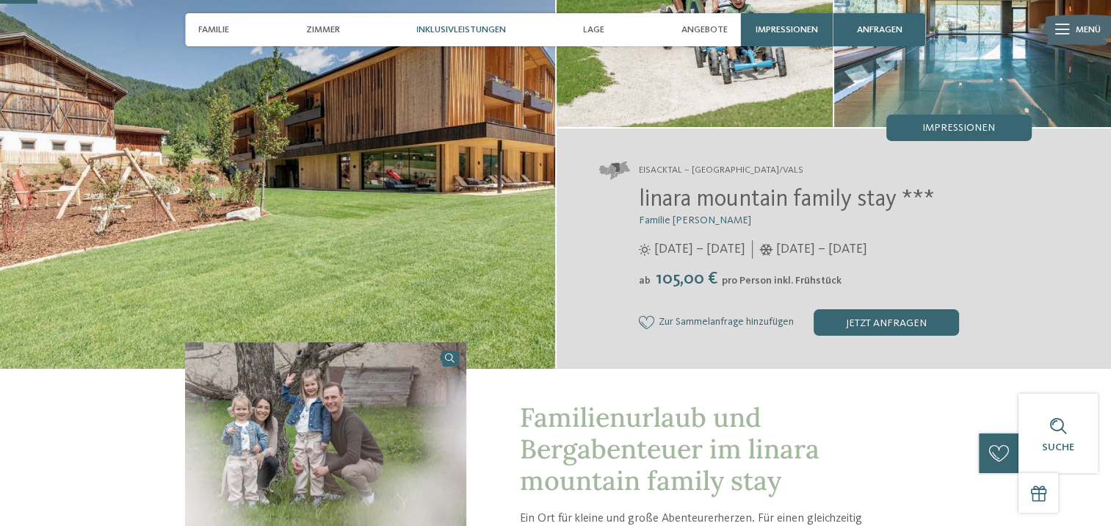
click at [490, 31] on span "Inklusivleistungen" at bounding box center [461, 29] width 90 height 11
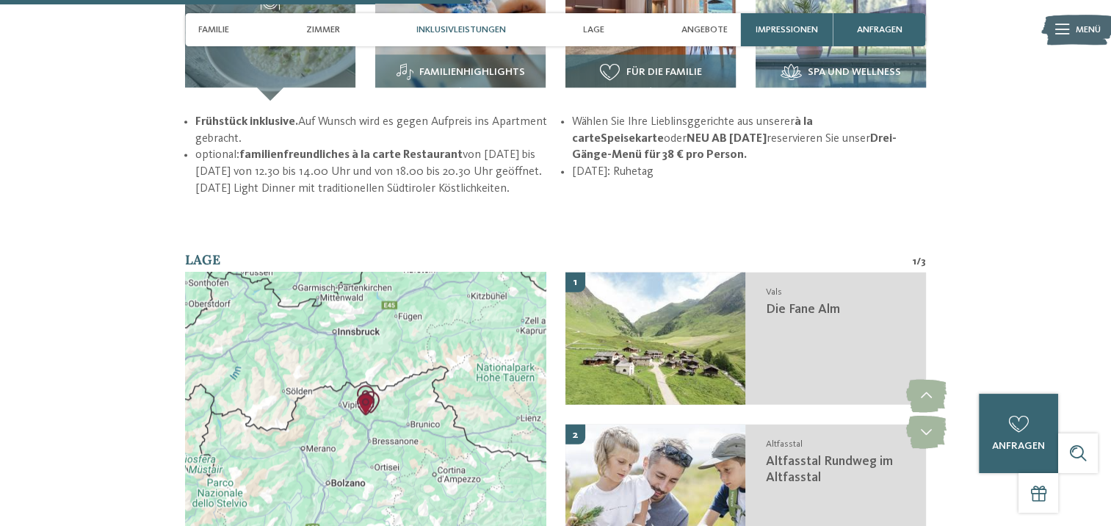
scroll to position [1853, 0]
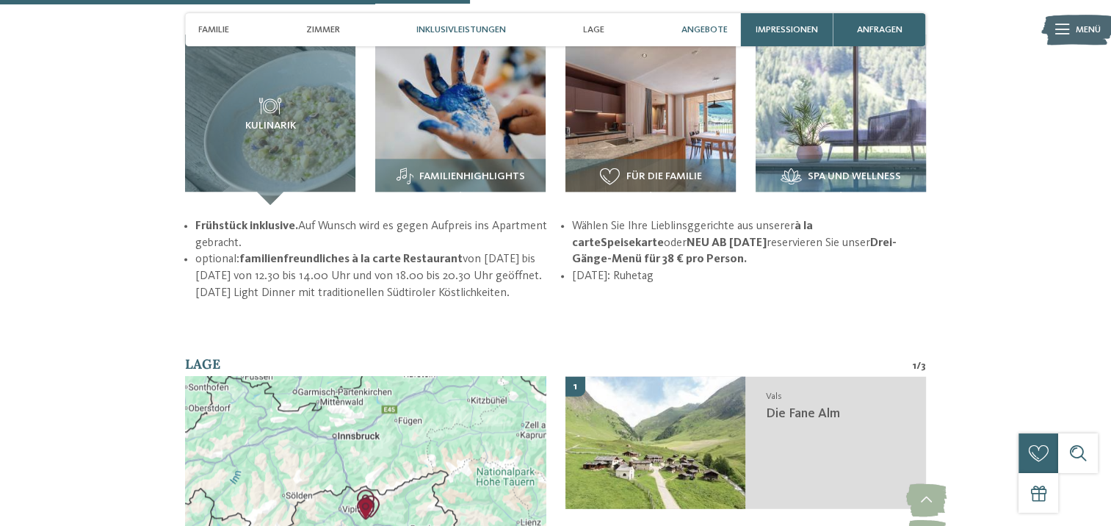
click at [705, 26] on span "Angebote" at bounding box center [704, 29] width 46 height 11
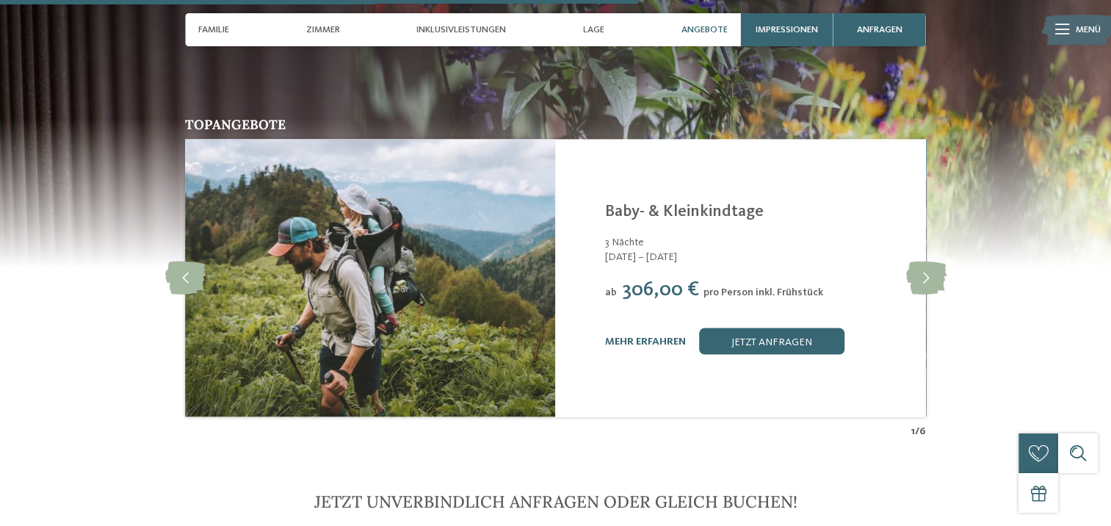
scroll to position [2625, 0]
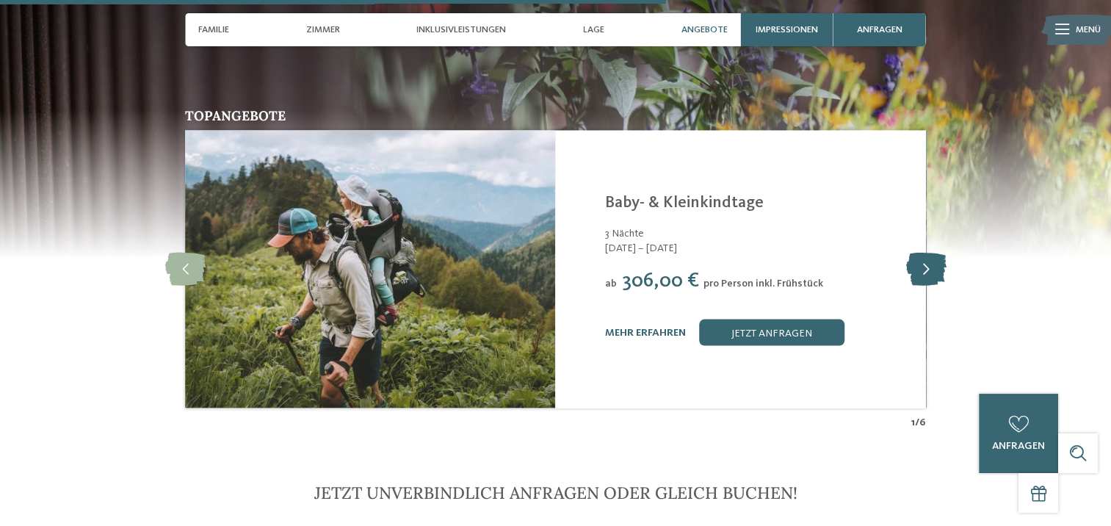
click at [918, 253] on icon at bounding box center [925, 269] width 40 height 33
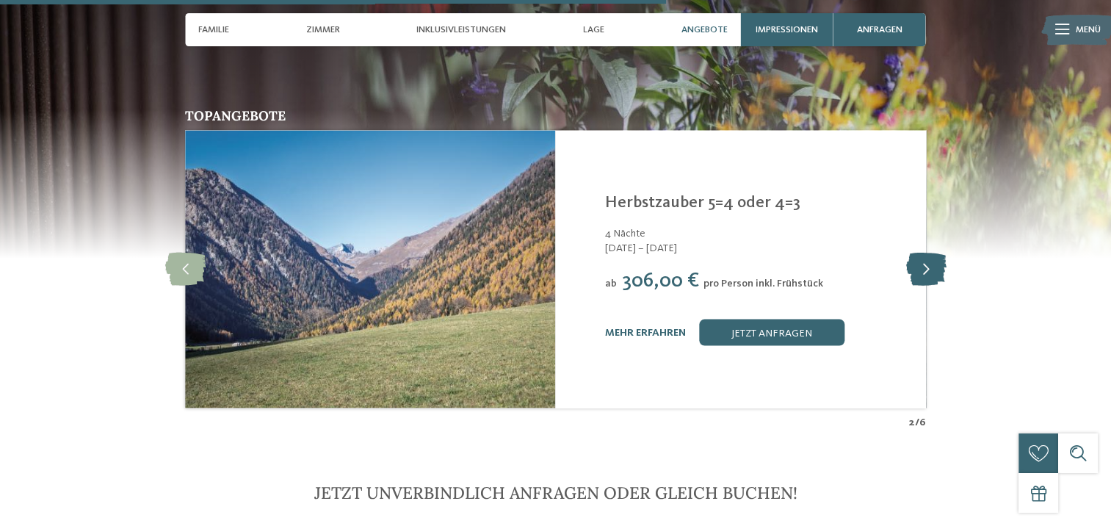
click at [923, 253] on icon at bounding box center [925, 269] width 40 height 33
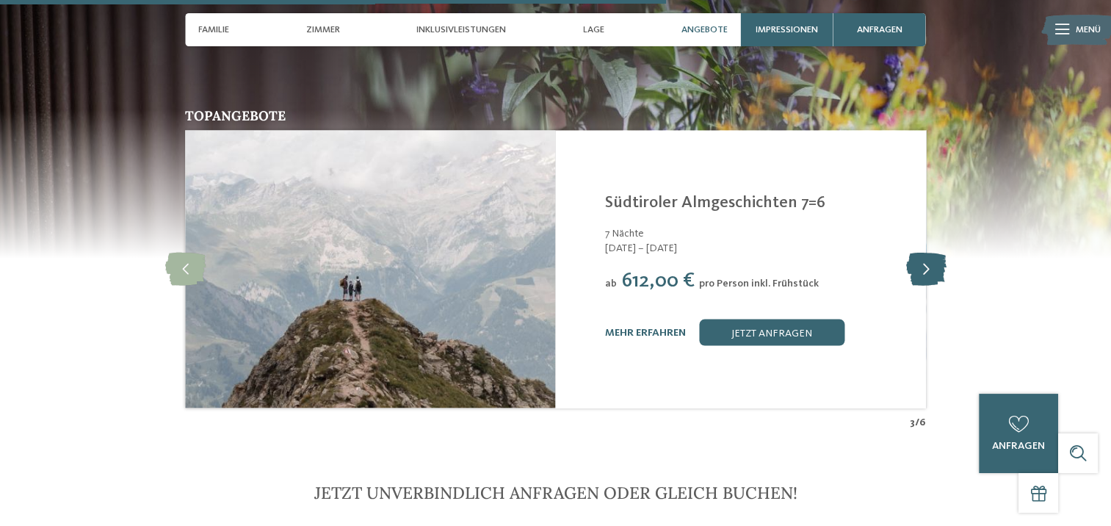
click at [923, 253] on icon at bounding box center [925, 269] width 40 height 33
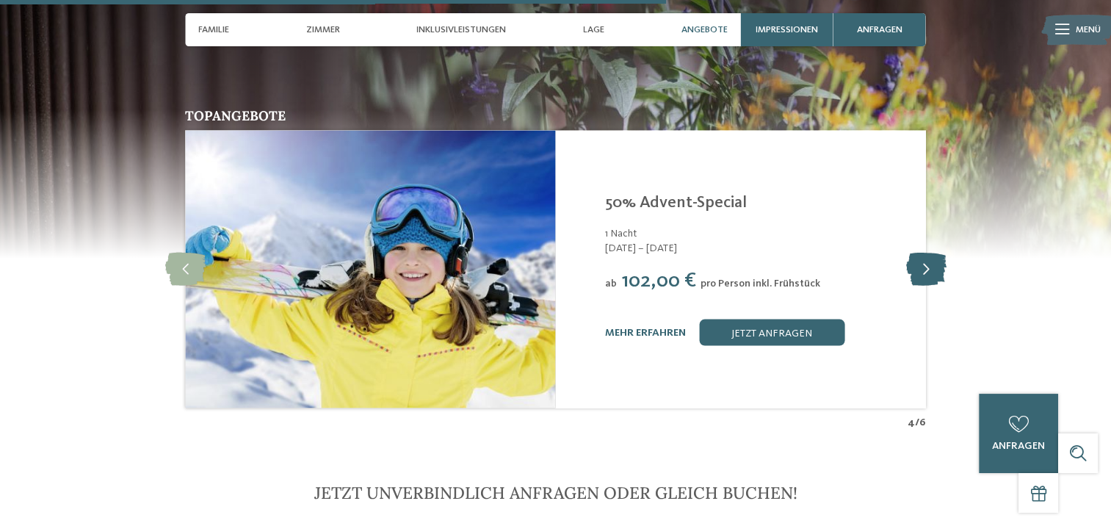
click at [923, 253] on icon at bounding box center [925, 269] width 40 height 33
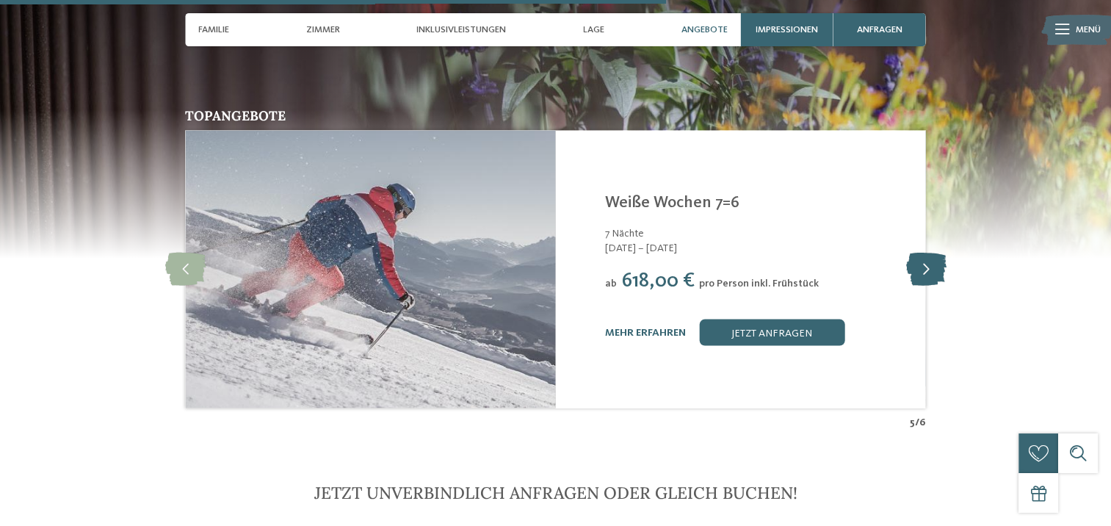
click at [923, 253] on icon at bounding box center [925, 269] width 40 height 33
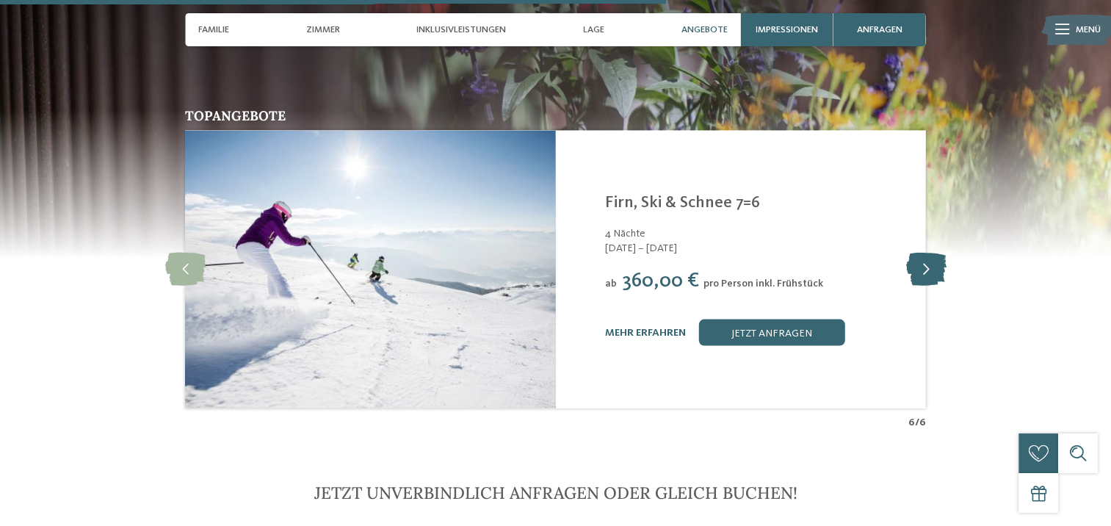
click at [923, 253] on icon at bounding box center [925, 269] width 40 height 33
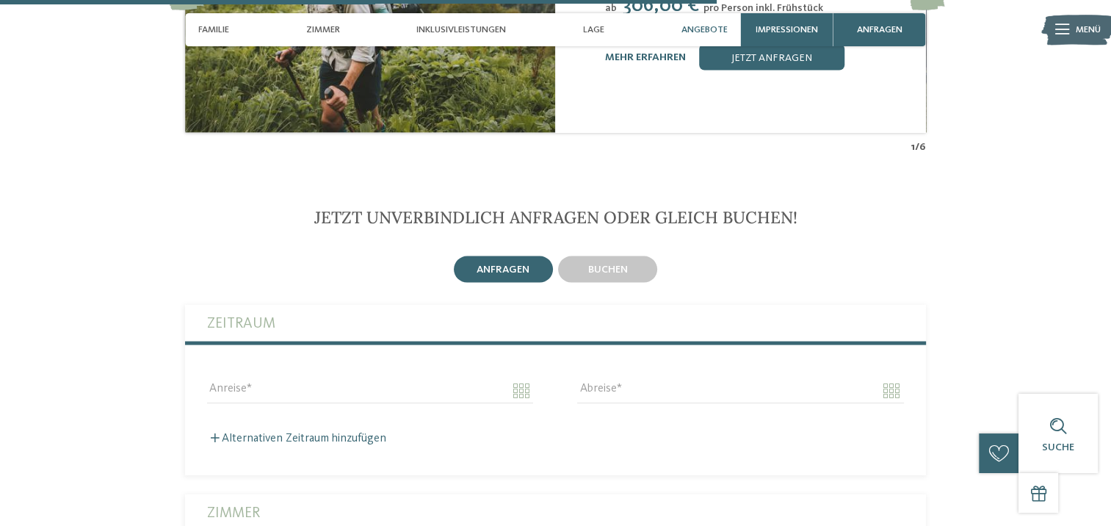
scroll to position [2919, 0]
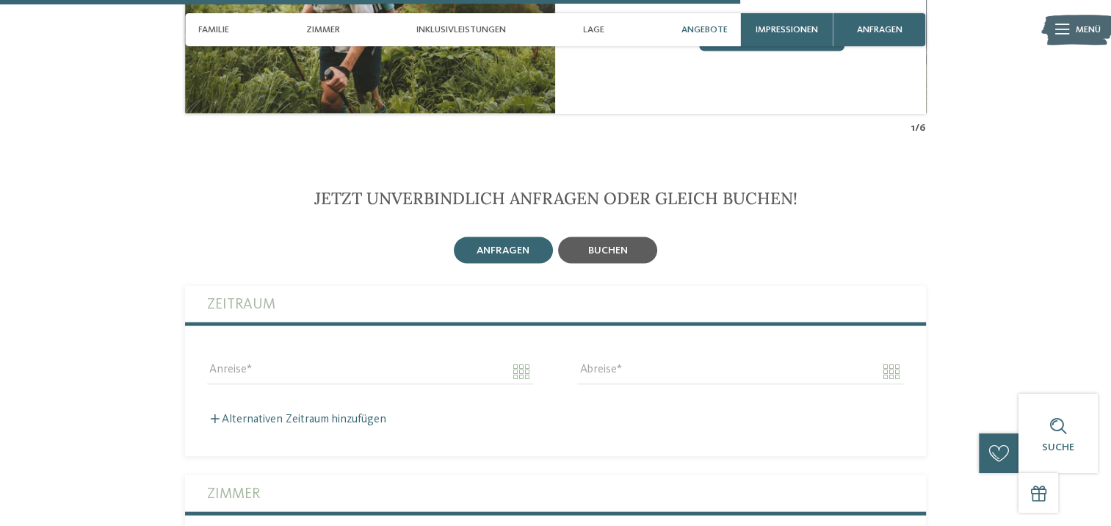
click at [620, 244] on div "buchen" at bounding box center [608, 250] width 40 height 12
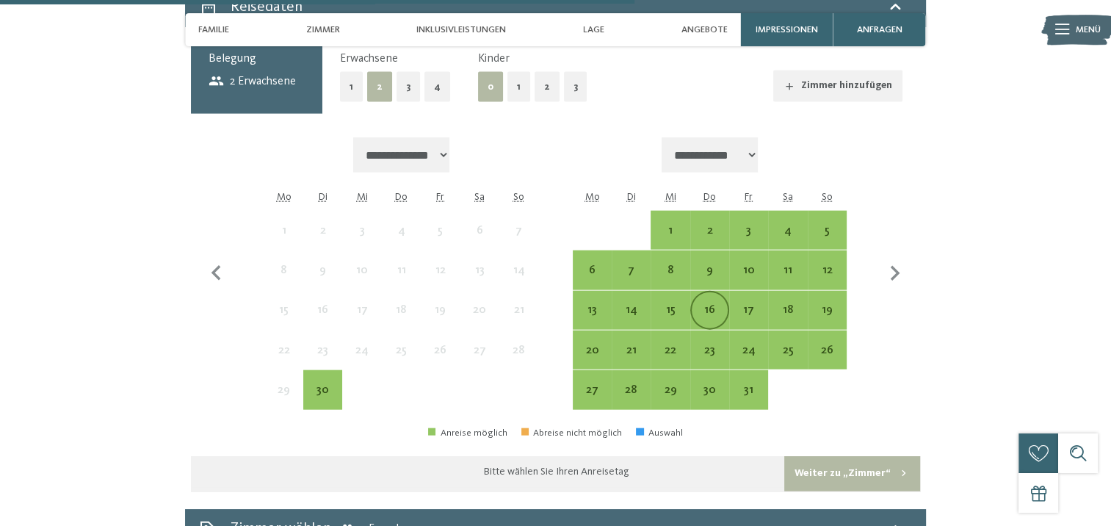
scroll to position [3212, 0]
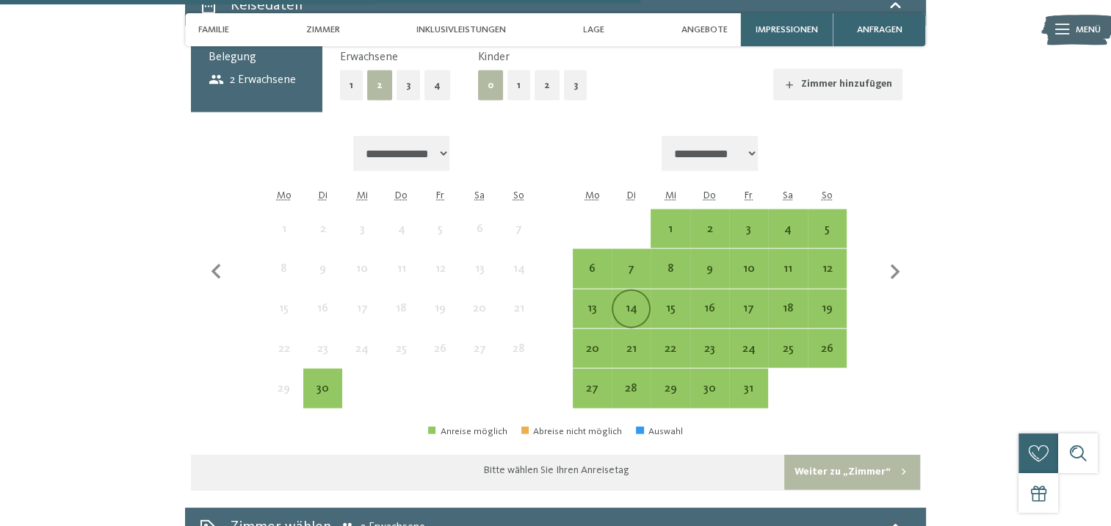
click at [622, 302] on div "14" at bounding box center [631, 320] width 36 height 36
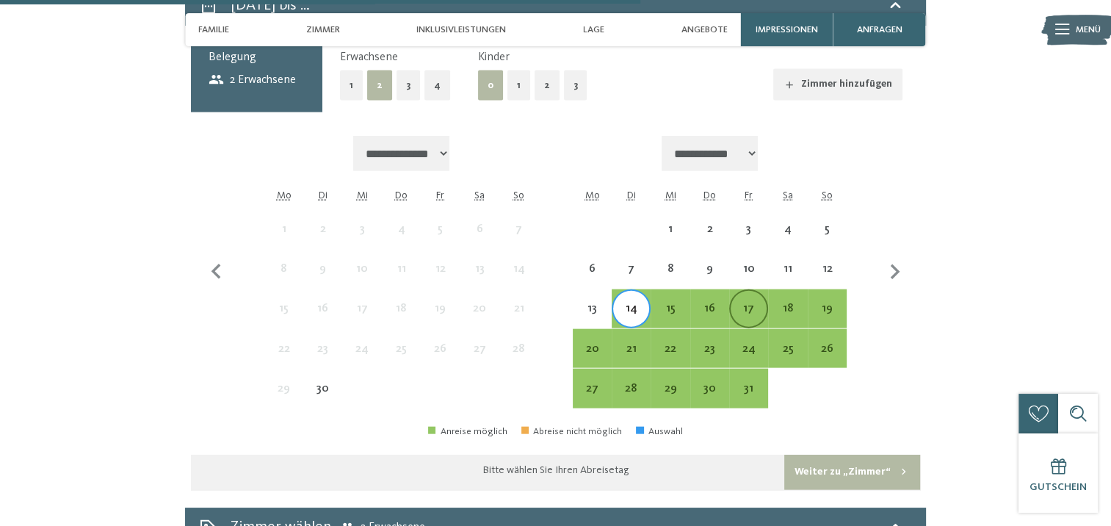
click at [755, 302] on div "17" at bounding box center [748, 320] width 36 height 36
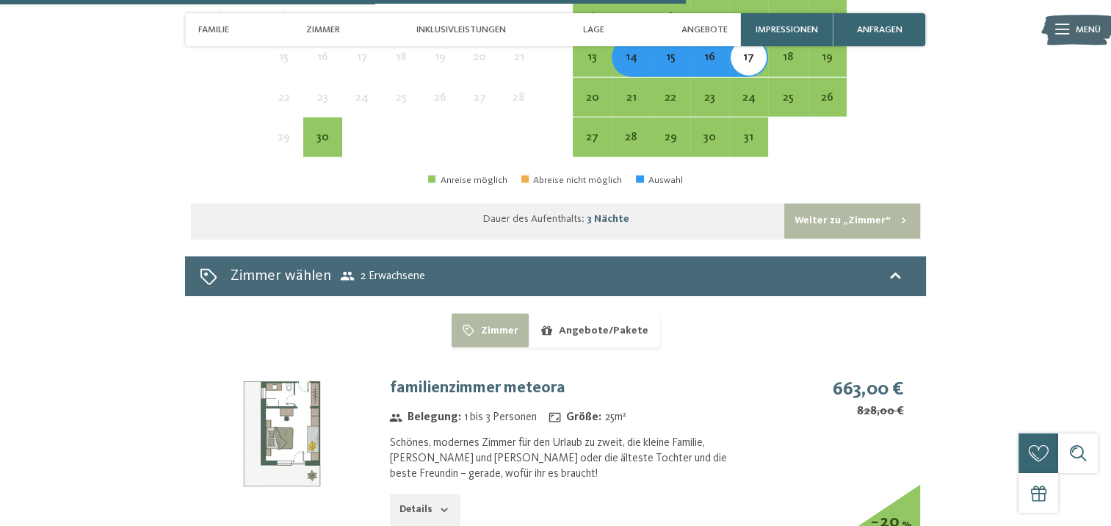
scroll to position [3579, 0]
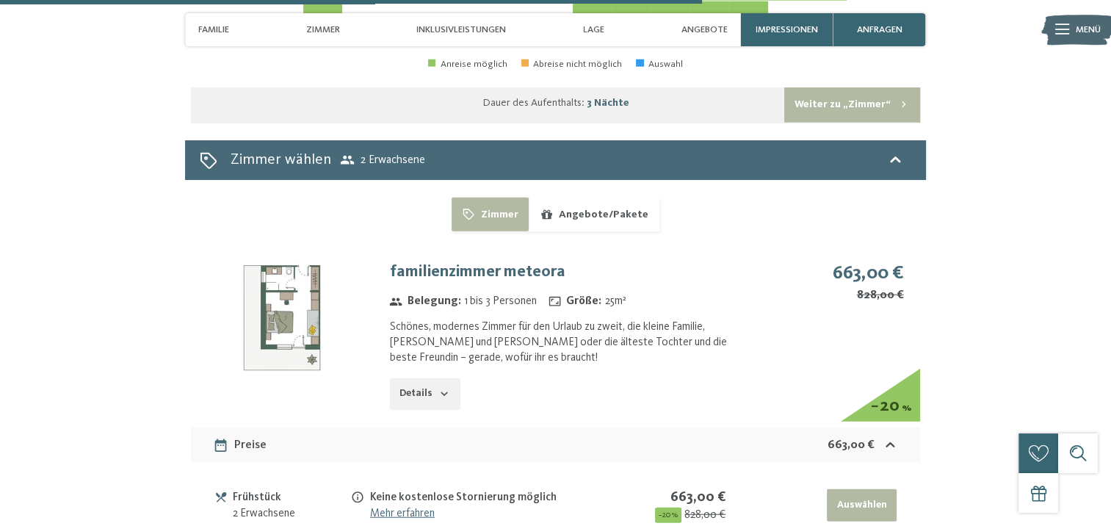
click at [443, 388] on icon "button" at bounding box center [444, 394] width 12 height 12
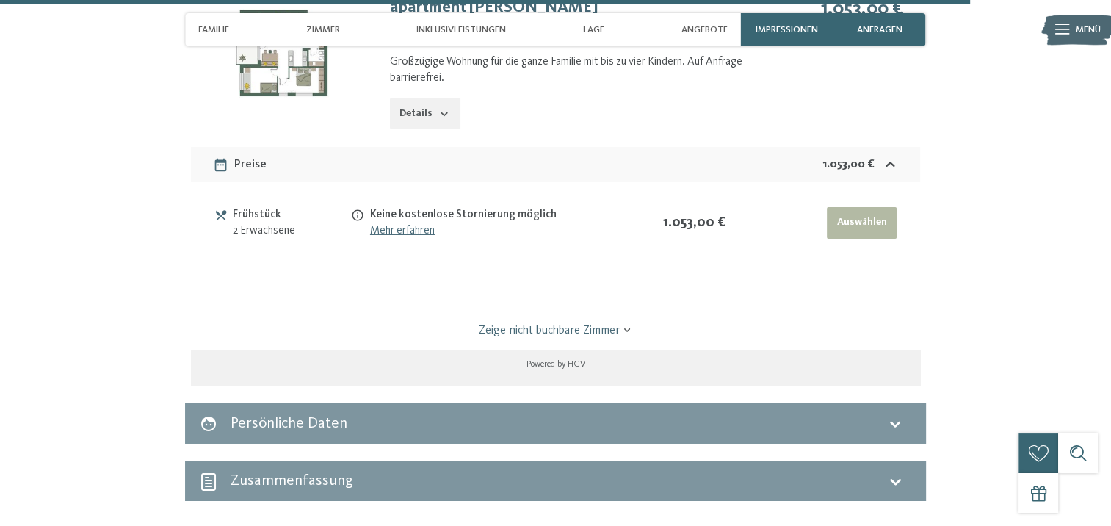
scroll to position [5048, 0]
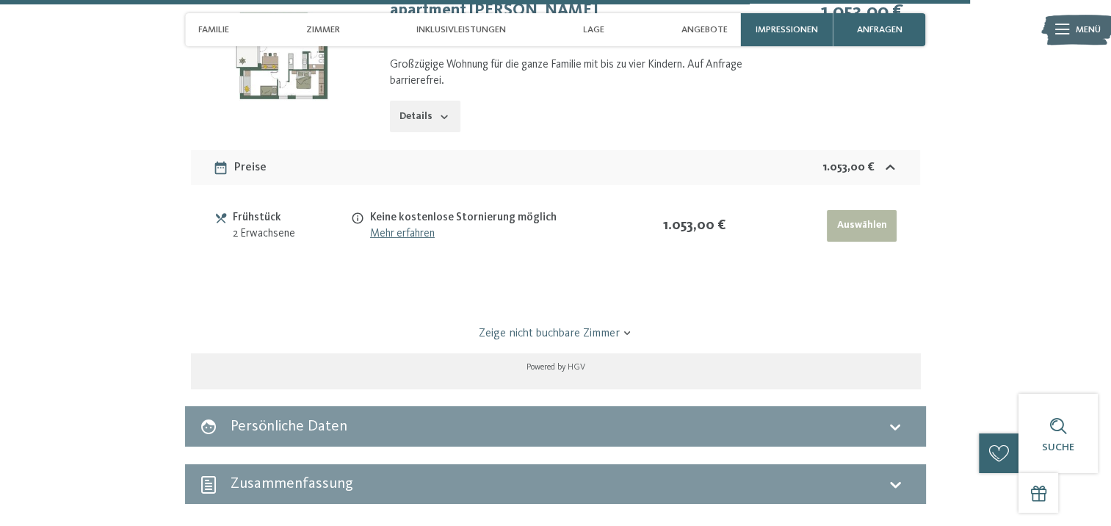
click at [608, 325] on link "Zeige nicht buchbare Zimmer" at bounding box center [555, 333] width 685 height 16
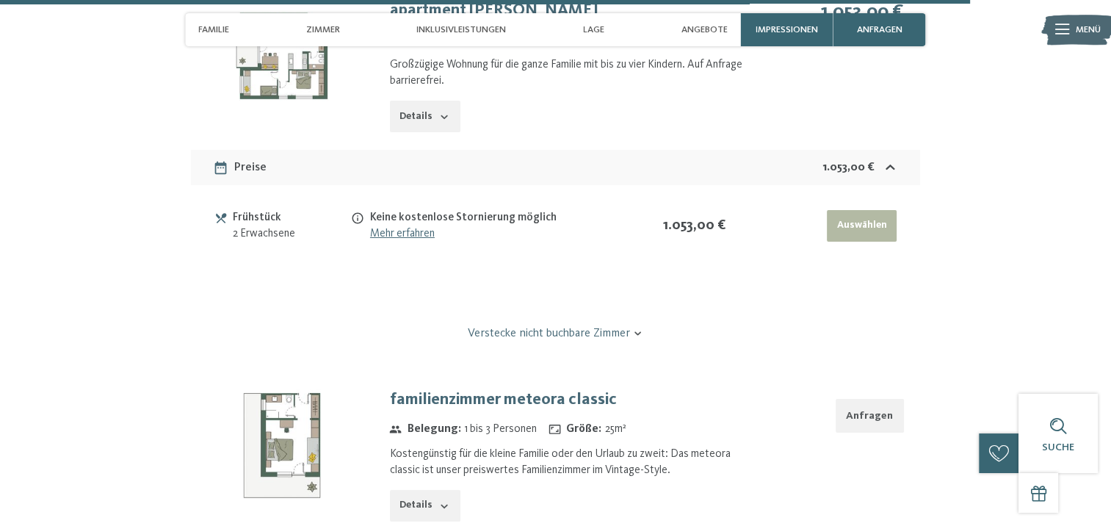
click at [623, 325] on link "Verstecke nicht buchbare Zimmer" at bounding box center [555, 333] width 685 height 16
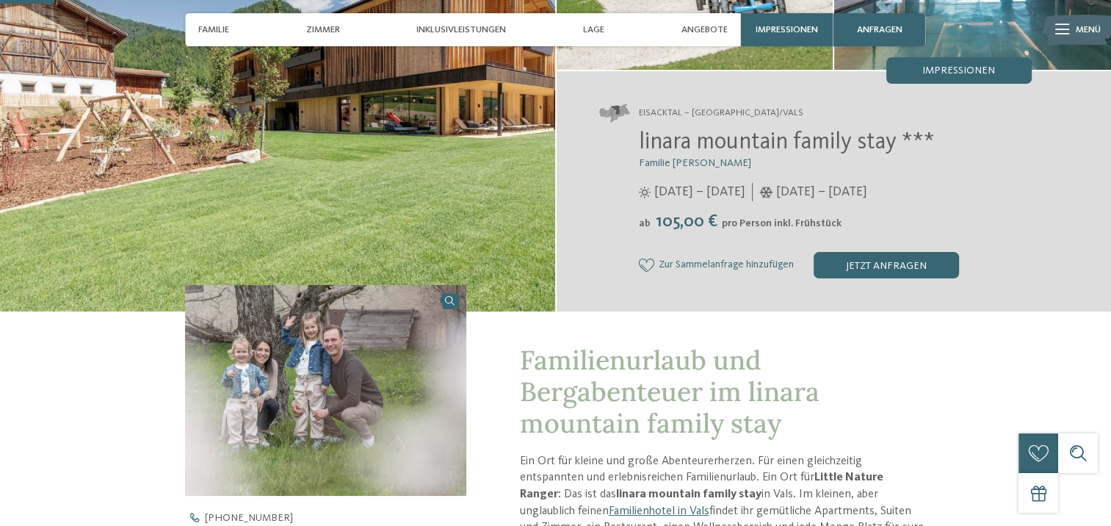
scroll to position [294, 0]
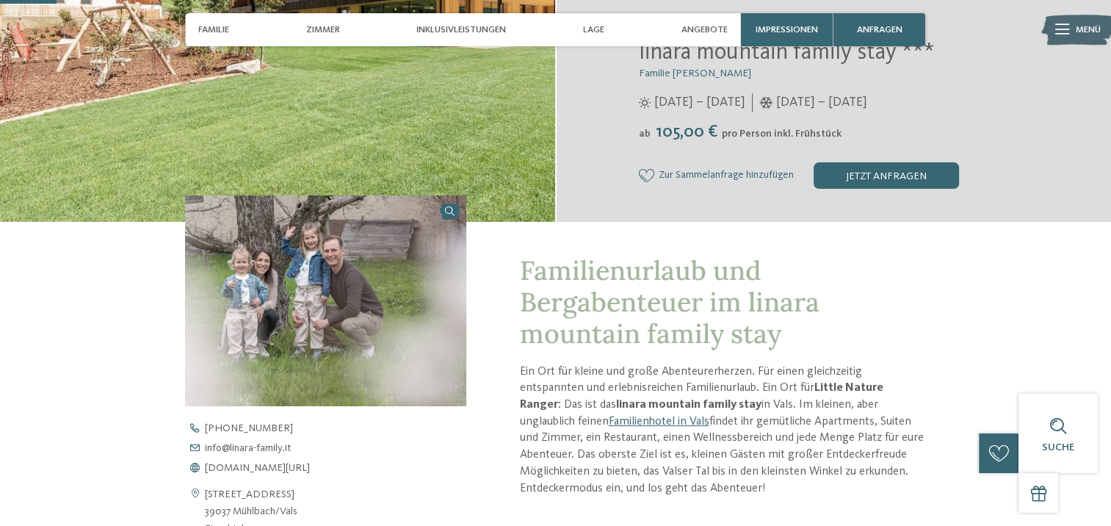
click at [300, 32] on div "Zimmer" at bounding box center [323, 29] width 47 height 33
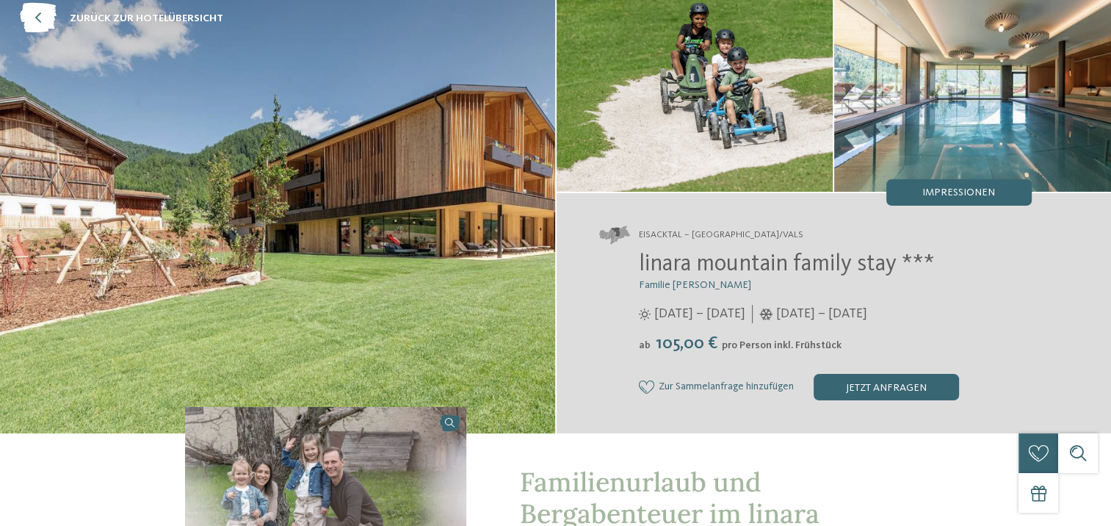
scroll to position [0, 0]
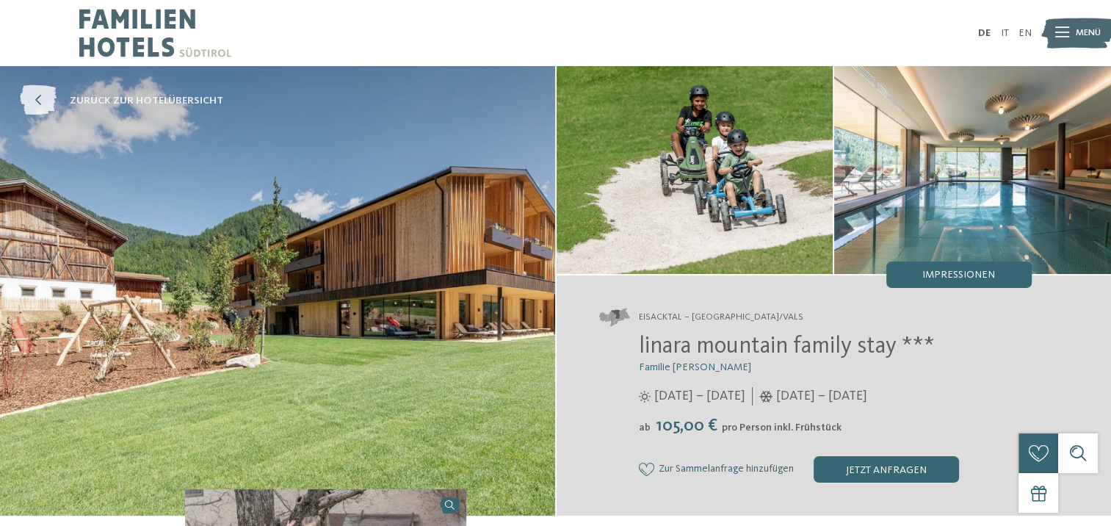
click at [46, 99] on icon at bounding box center [38, 101] width 37 height 30
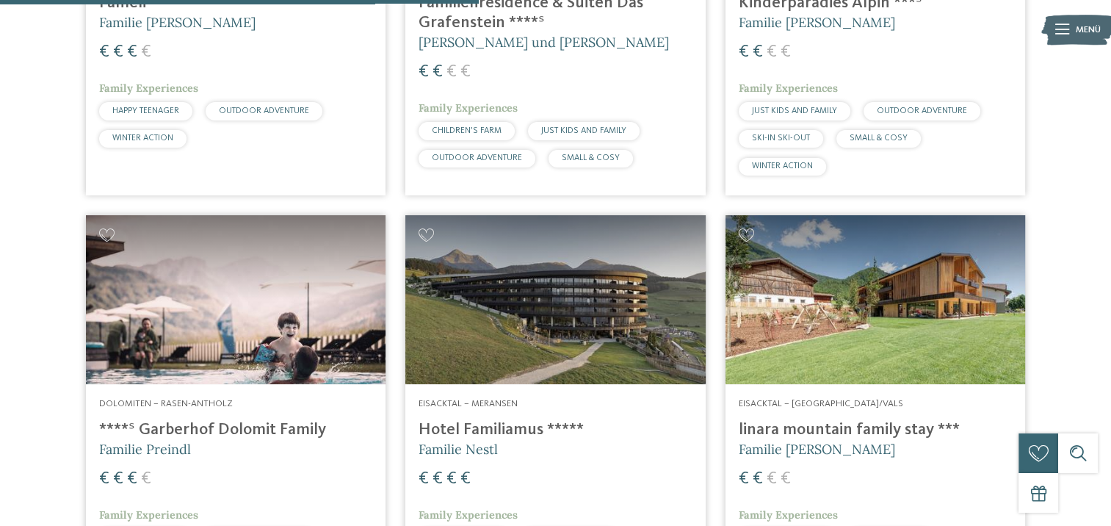
scroll to position [1233, 0]
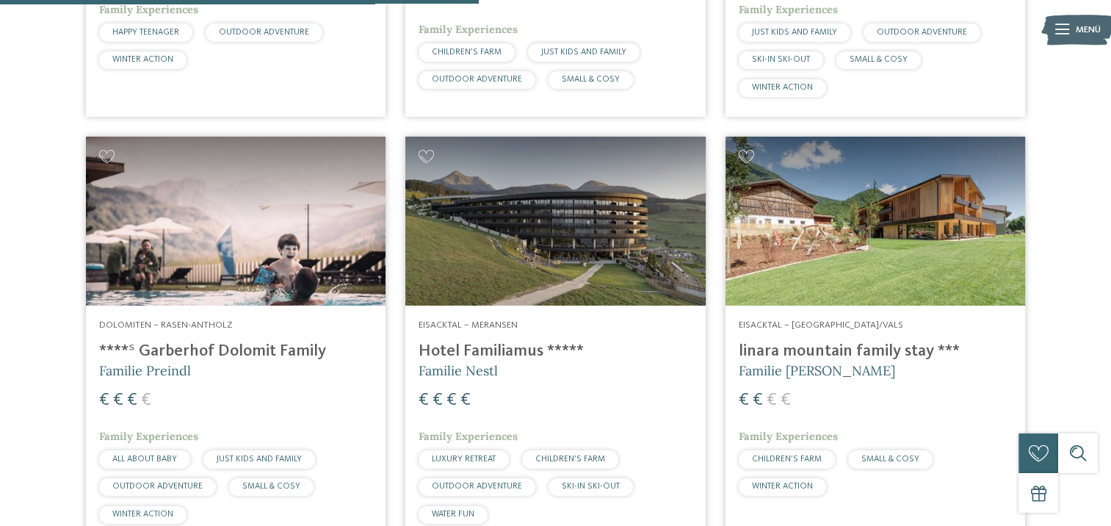
click at [921, 272] on img at bounding box center [875, 221] width 300 height 169
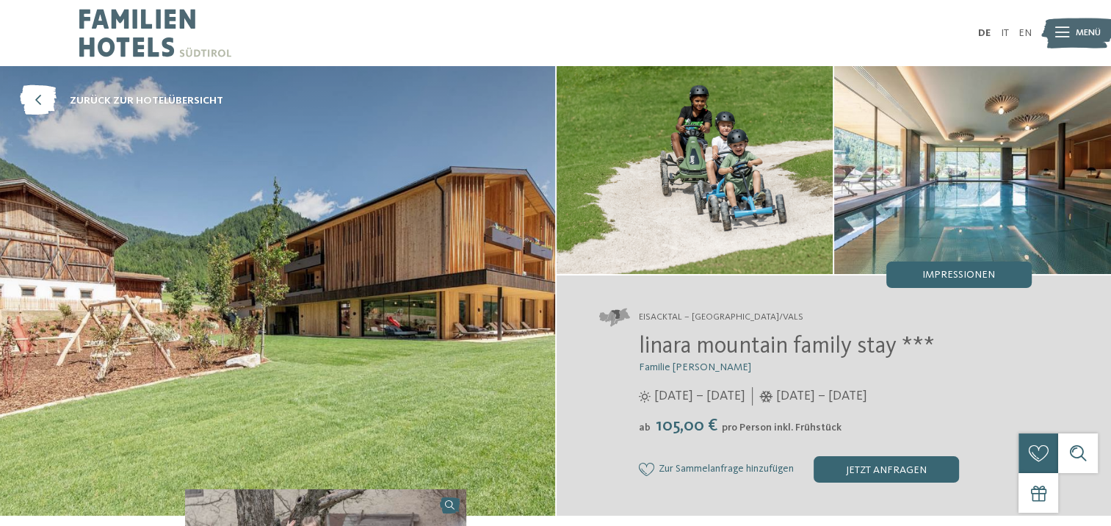
click at [1075, 36] on span "Menü" at bounding box center [1087, 32] width 25 height 13
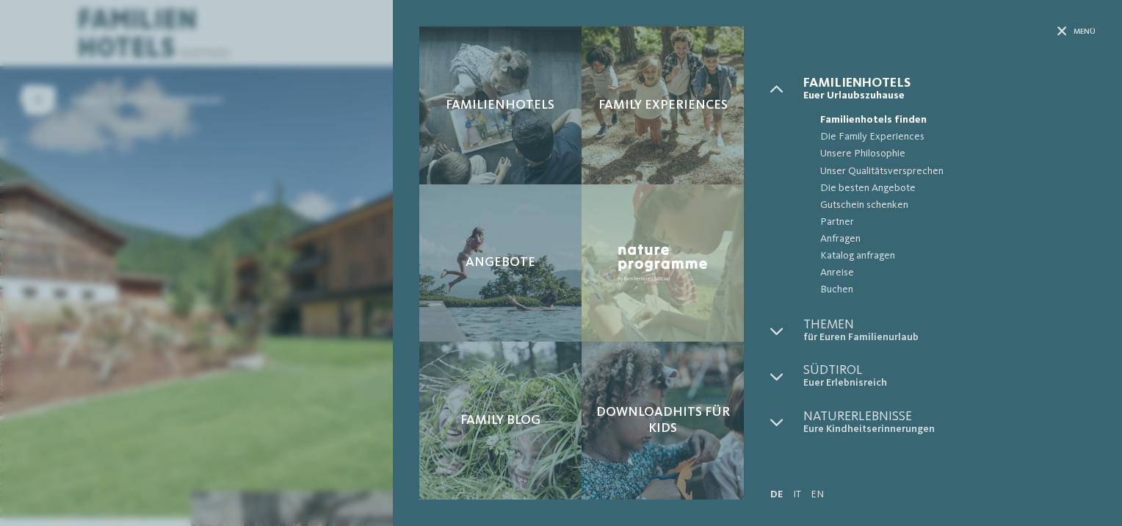
click at [322, 54] on div "Familienhotels Family Experiences Angebote" at bounding box center [561, 263] width 1122 height 526
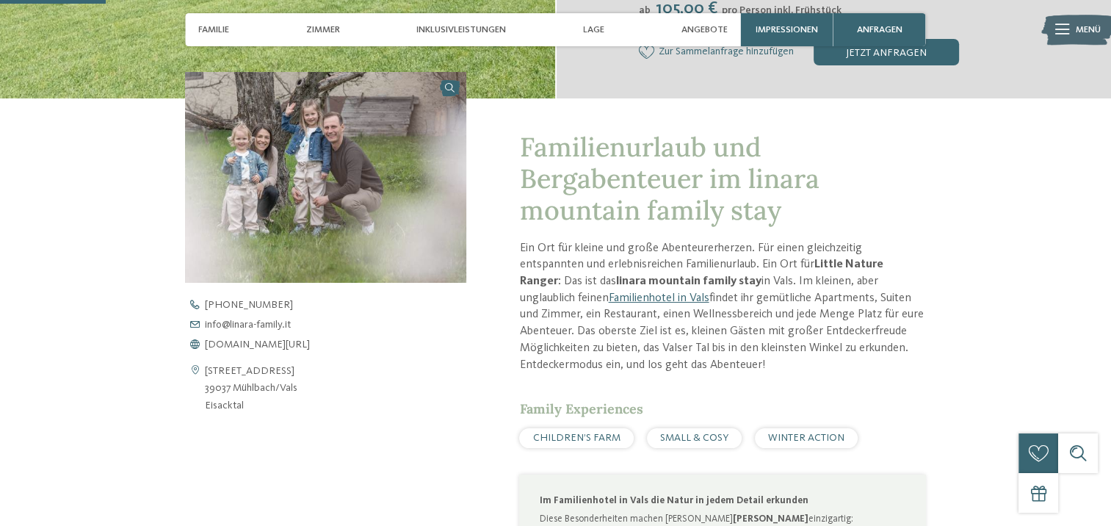
scroll to position [440, 0]
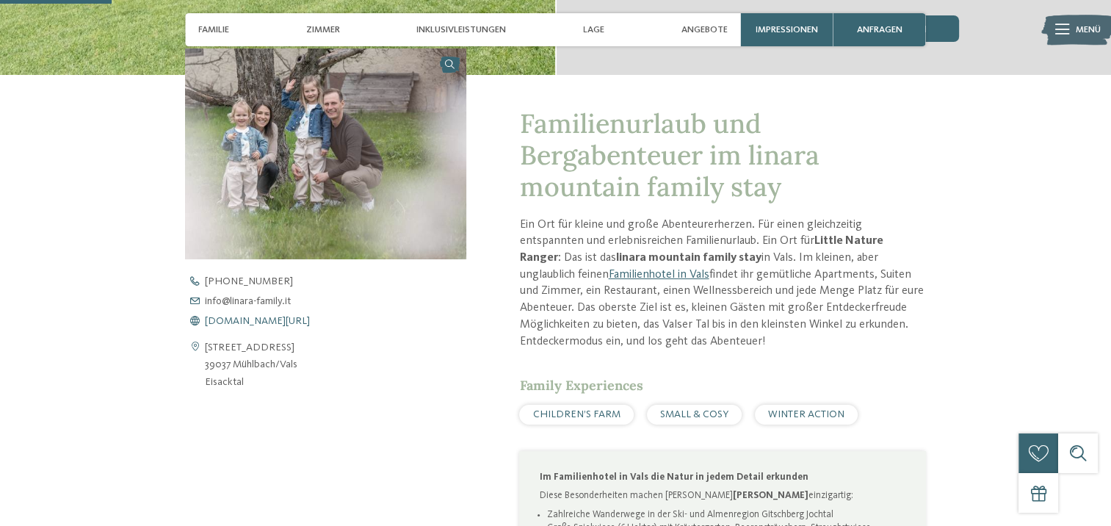
click at [286, 317] on span "[DOMAIN_NAME][URL]" at bounding box center [257, 321] width 105 height 10
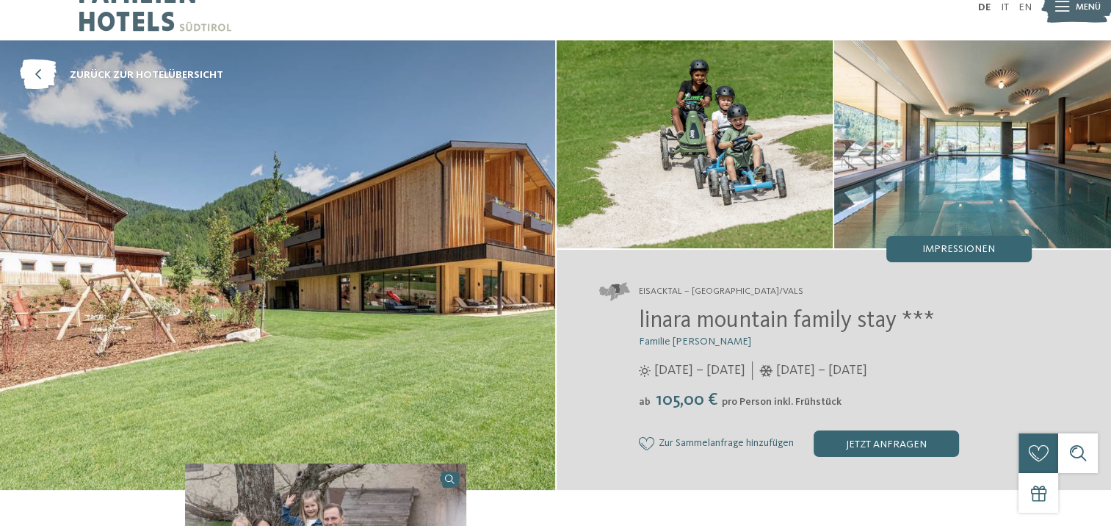
scroll to position [0, 0]
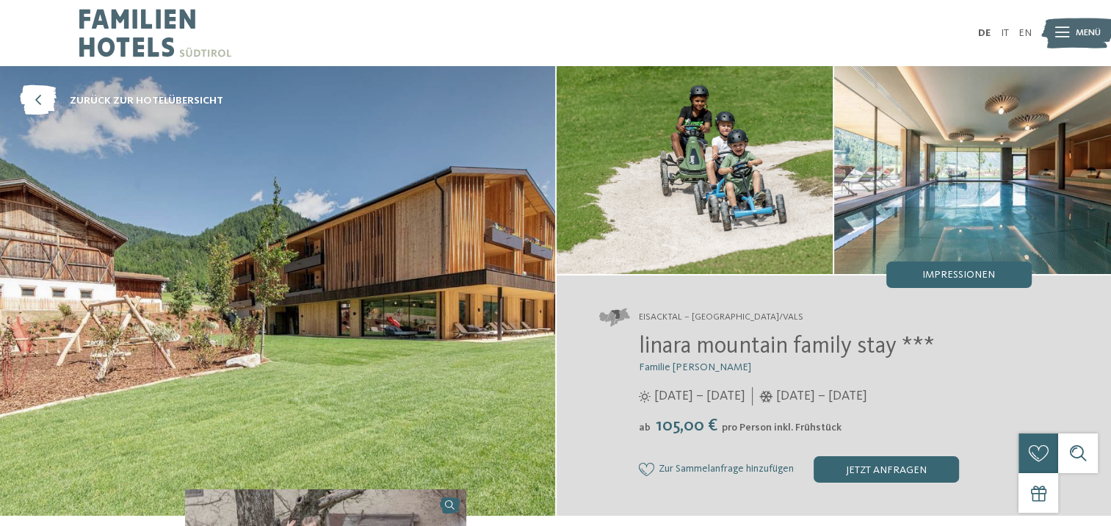
click at [1021, 175] on img at bounding box center [972, 170] width 277 height 208
click at [1073, 40] on img at bounding box center [1077, 33] width 73 height 37
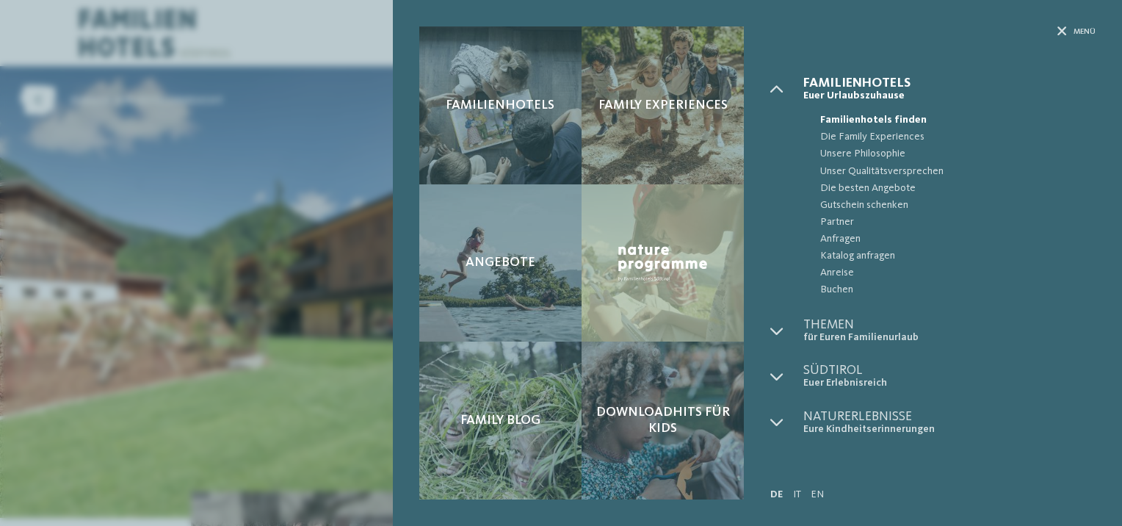
click at [106, 250] on div "Familienhotels Family Experiences Angebote" at bounding box center [561, 263] width 1122 height 526
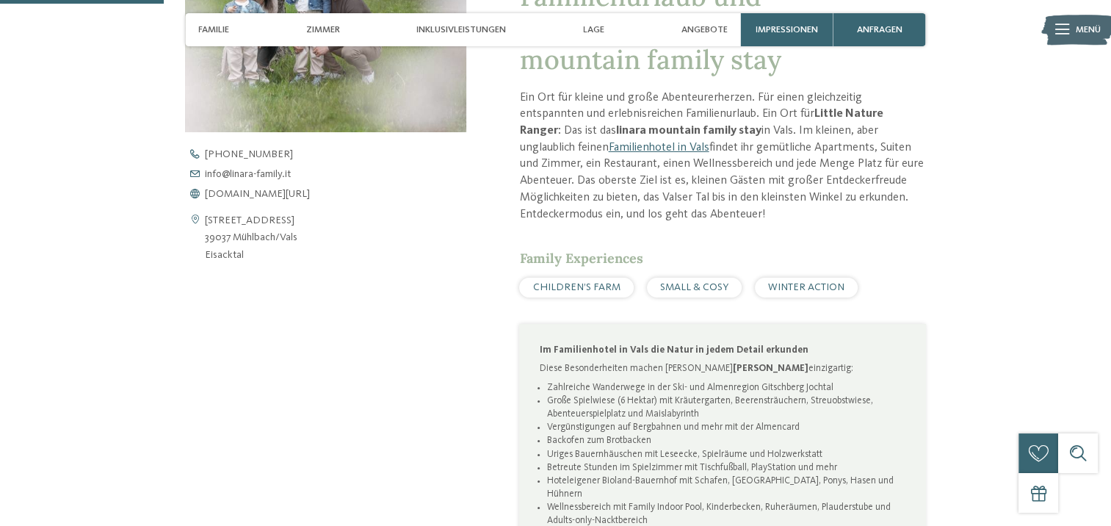
scroll to position [661, 0]
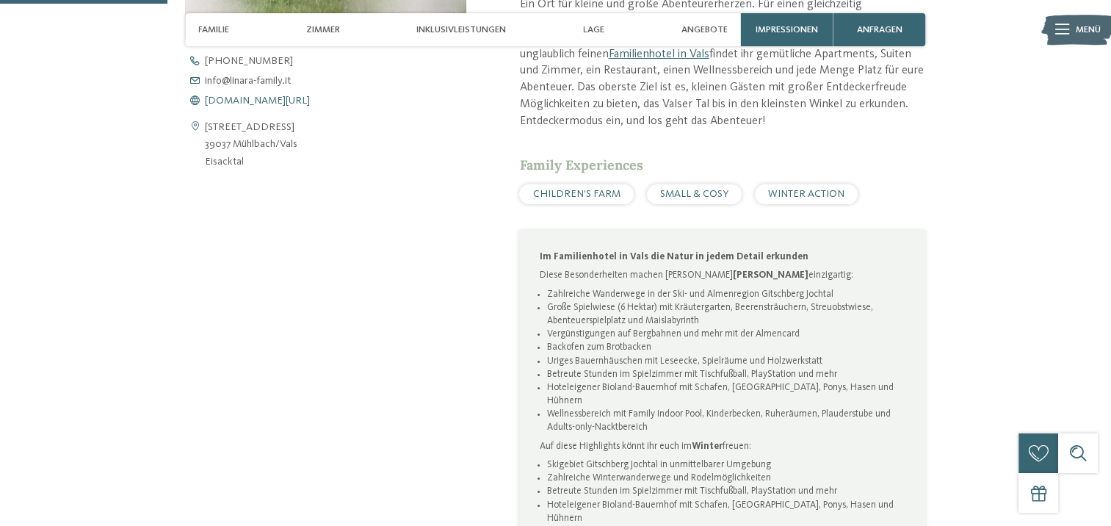
click at [269, 101] on span "www.linara-family.it/de" at bounding box center [257, 100] width 105 height 10
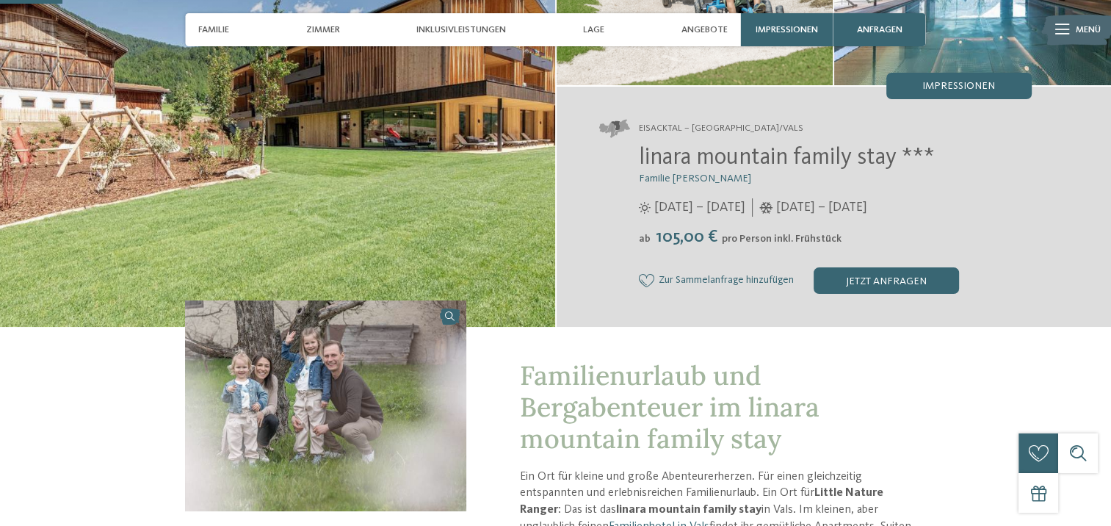
scroll to position [73, 0]
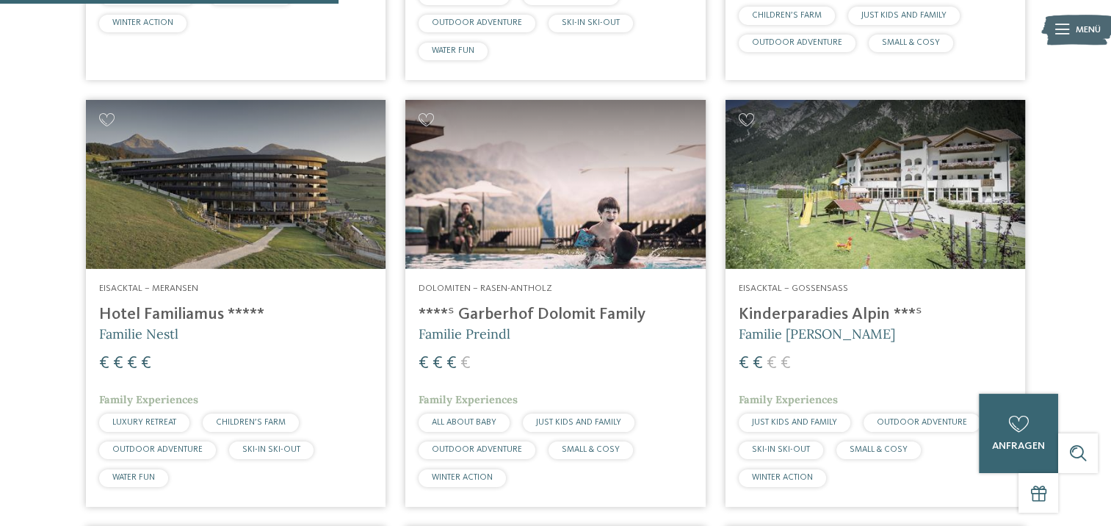
scroll to position [865, 0]
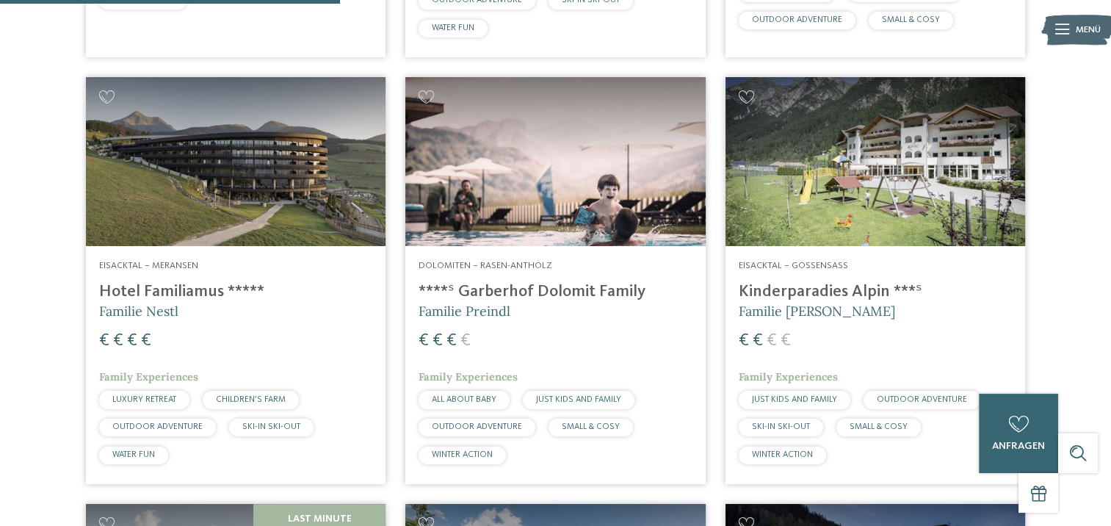
click at [197, 208] on img at bounding box center [236, 161] width 300 height 169
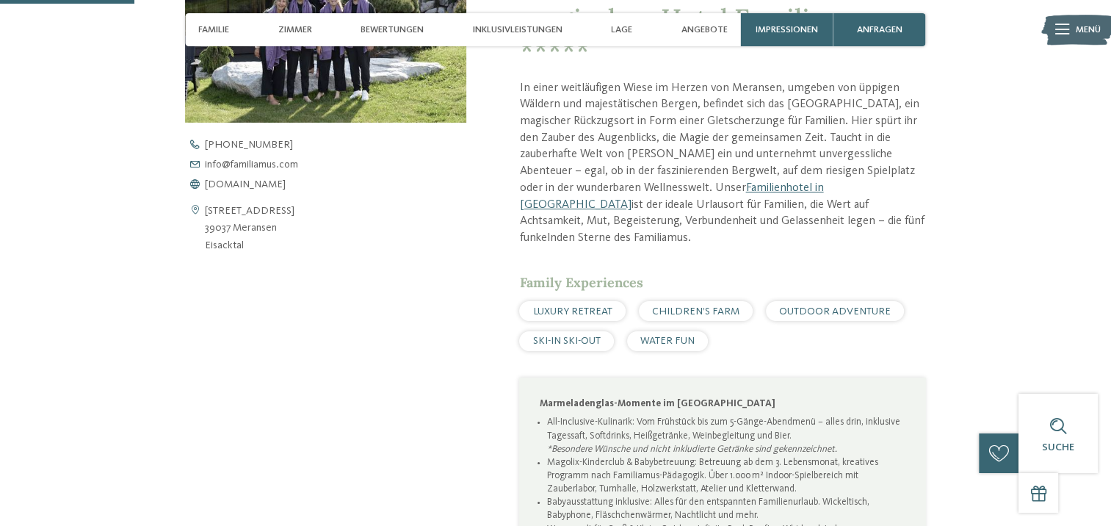
scroll to position [587, 0]
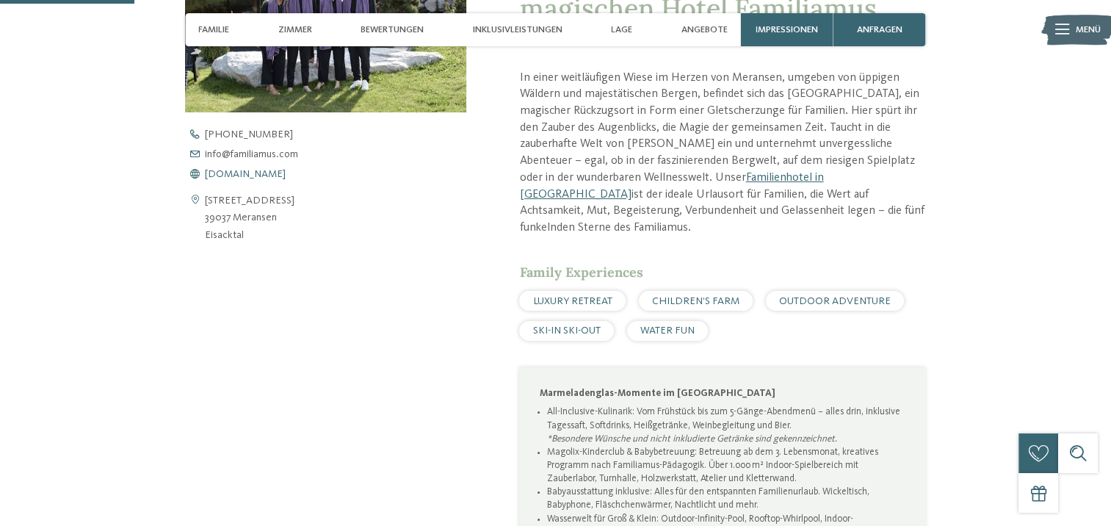
click at [263, 173] on span "[DOMAIN_NAME]" at bounding box center [245, 174] width 81 height 10
